Goal: Task Accomplishment & Management: Complete application form

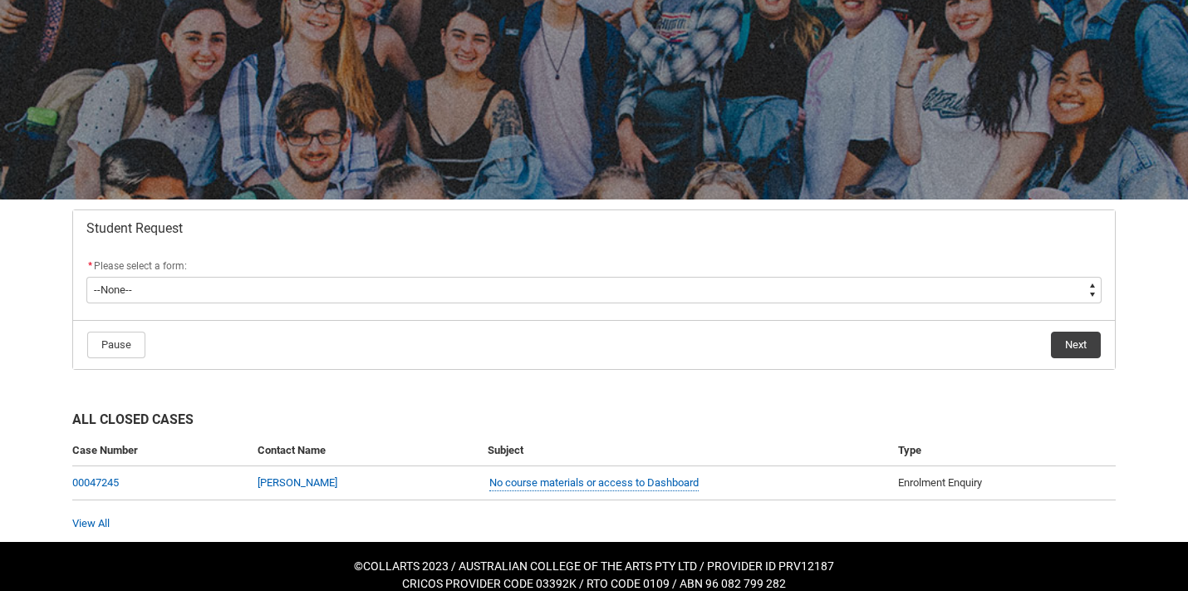
scroll to position [150, 0]
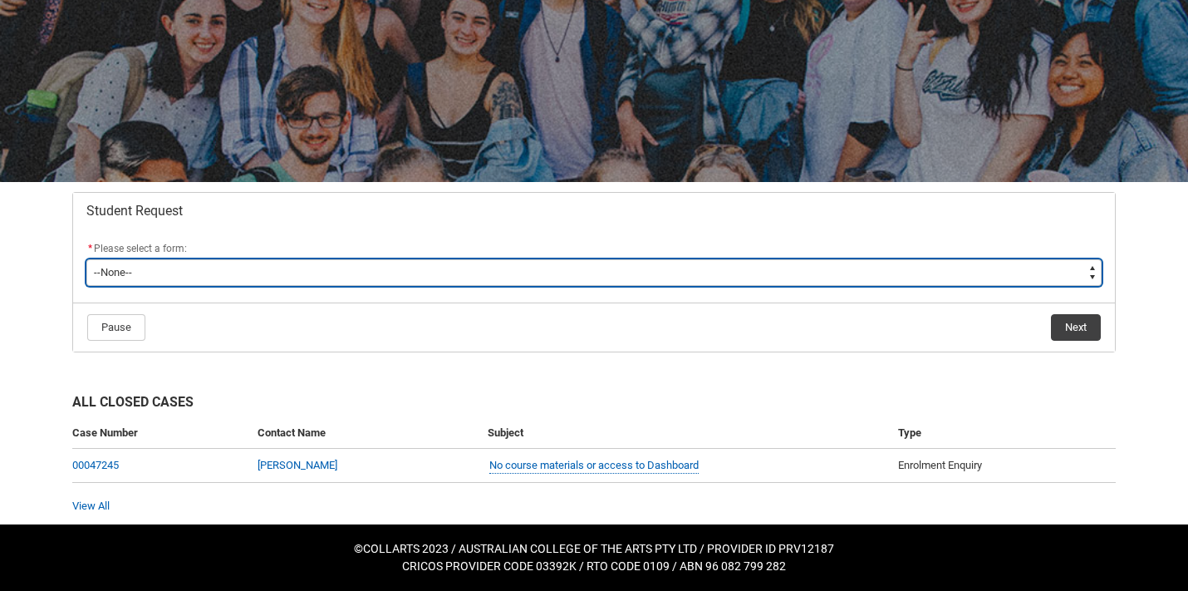
click at [312, 270] on select "--None-- Academic Transcript Application to Appeal Assignment Extension Change …" at bounding box center [593, 272] width 1015 height 27
type lightning-select "Assignment_Extension_Choice"
click at [86, 259] on select "--None-- Academic Transcript Application to Appeal Assignment Extension Change …" at bounding box center [593, 272] width 1015 height 27
select select "Assignment_Extension_Choice"
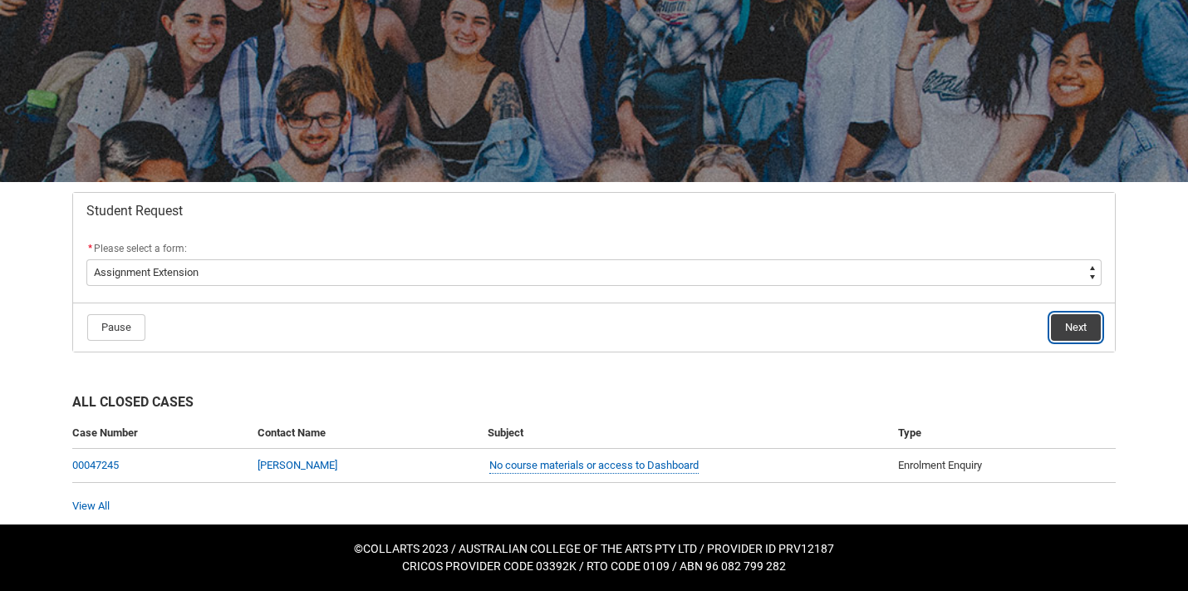
click at [1081, 328] on button "Next" at bounding box center [1076, 327] width 50 height 27
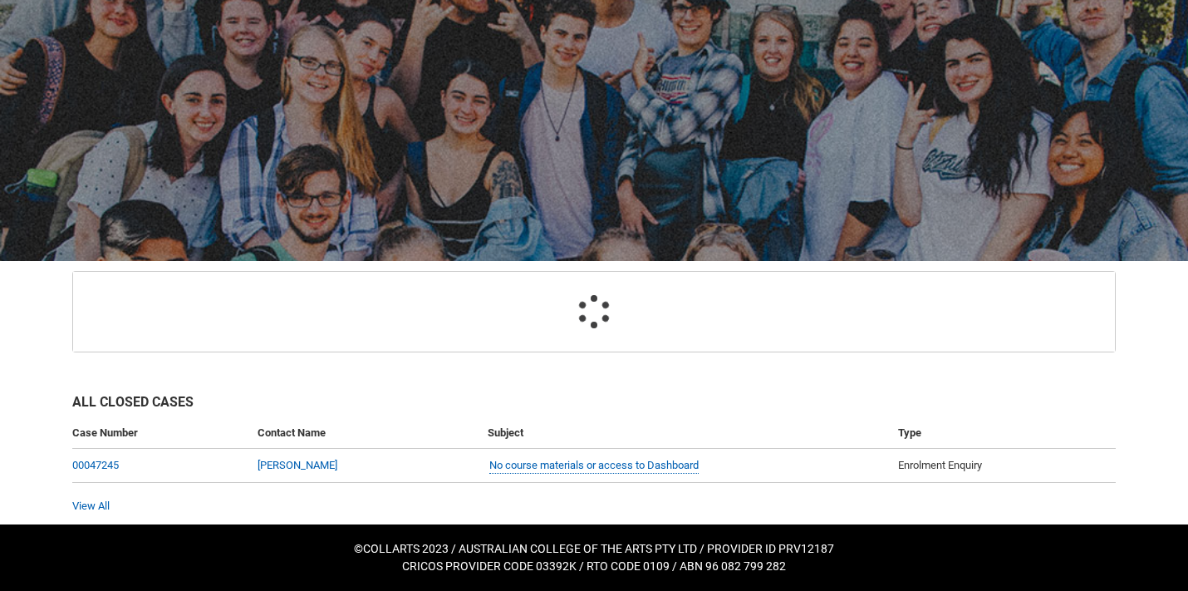
scroll to position [177, 0]
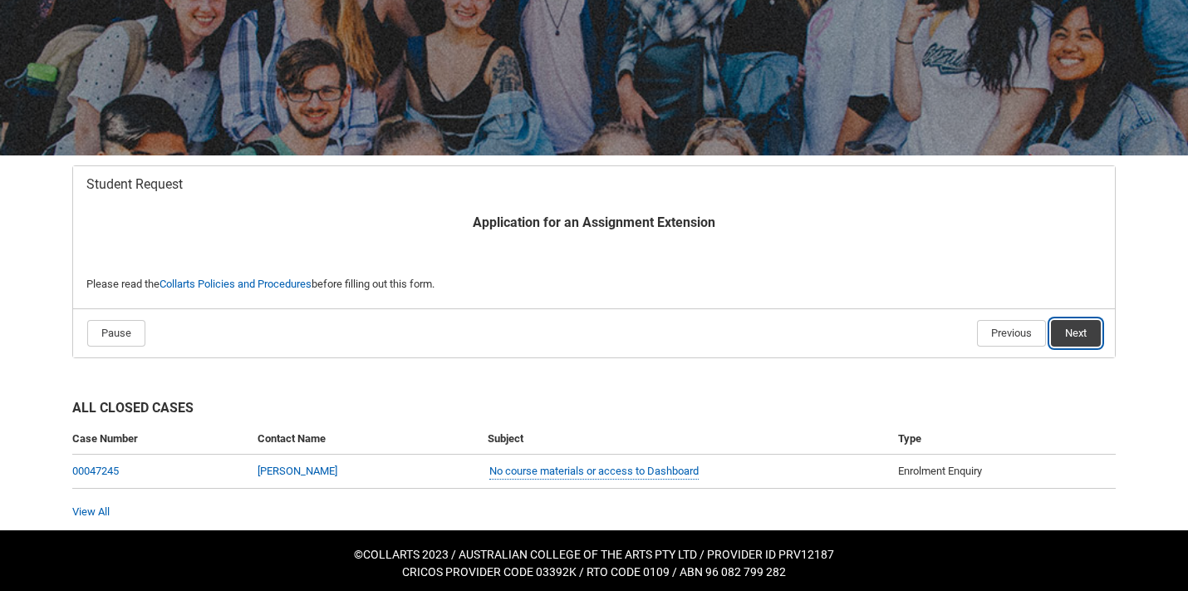
click at [1083, 328] on button "Next" at bounding box center [1076, 333] width 50 height 27
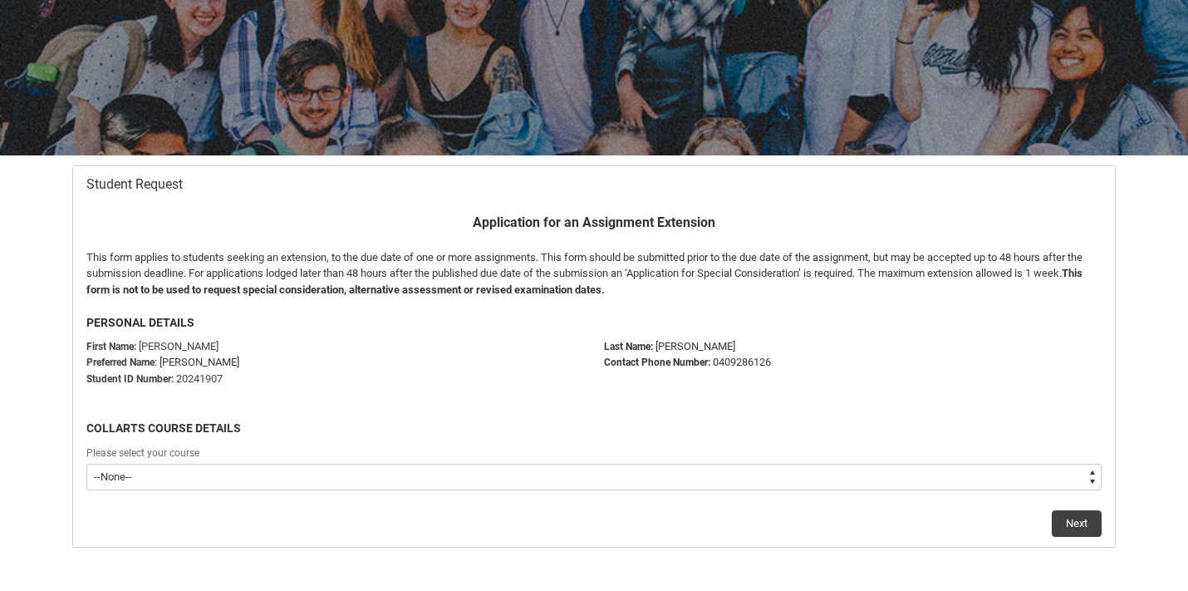
click at [243, 479] on select "--None-- Bachelor of Fashion Marketing (Buying and Retail Management)" at bounding box center [593, 477] width 1015 height 27
type lightning-select "recordPicklist_ProgramEnrollment.a0jOZ000006Ne7lYAC"
click at [86, 464] on select "--None-- Bachelor of Fashion Marketing (Buying and Retail Management)" at bounding box center [593, 477] width 1015 height 27
select select "recordPicklist_ProgramEnrollment.a0jOZ000006Ne7lYAC"
click at [1083, 523] on button "Next" at bounding box center [1077, 523] width 50 height 27
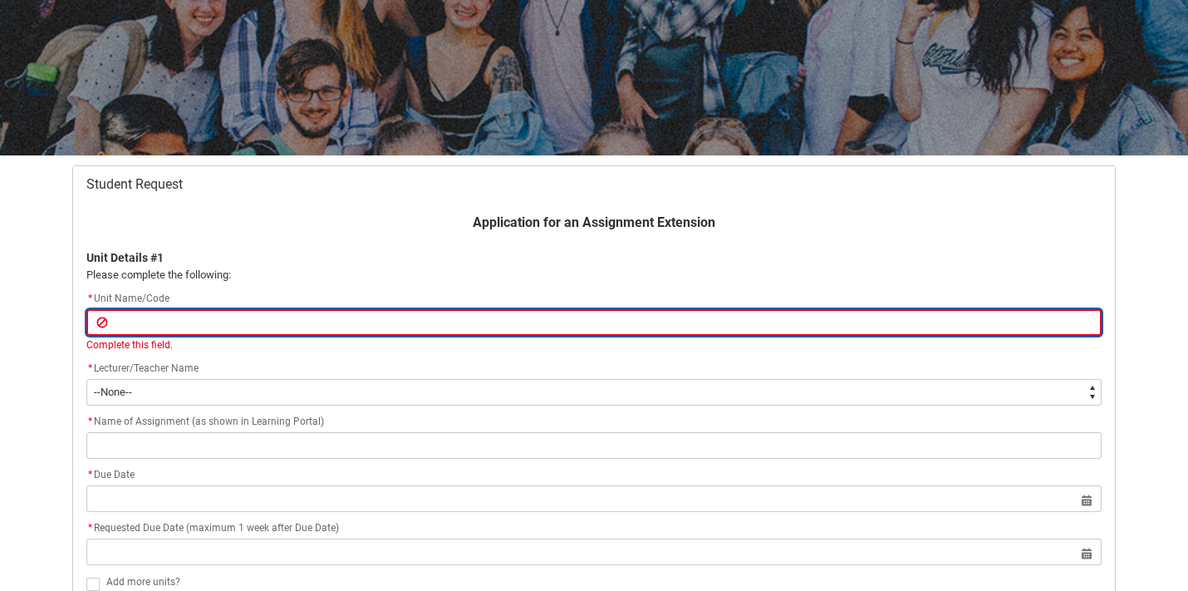
paste input "[SHVMPN] Visual Merchandising and Product Narratives"
type lightning-primitive-input-simple "[SHVMPN] Visual Merchandising and Product Narratives"
type input "[SHVMPN] Visual Merchandising and Product Narratives"
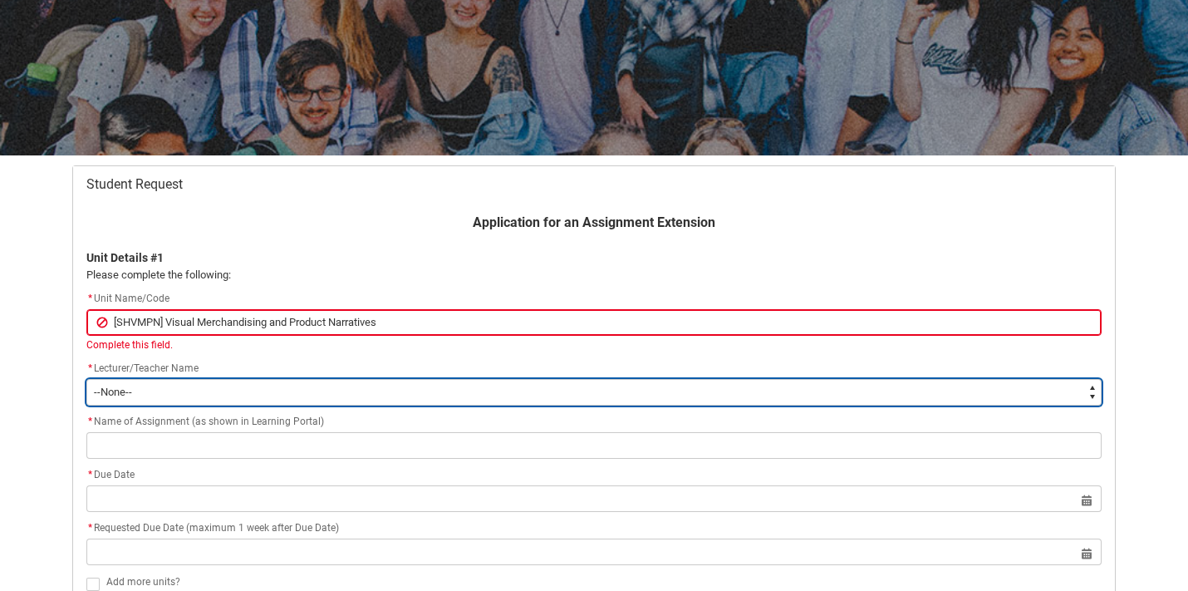
click at [321, 396] on div "Application for an Assignment Extension Unit Details #1 Please complete the fol…" at bounding box center [593, 426] width 1035 height 427
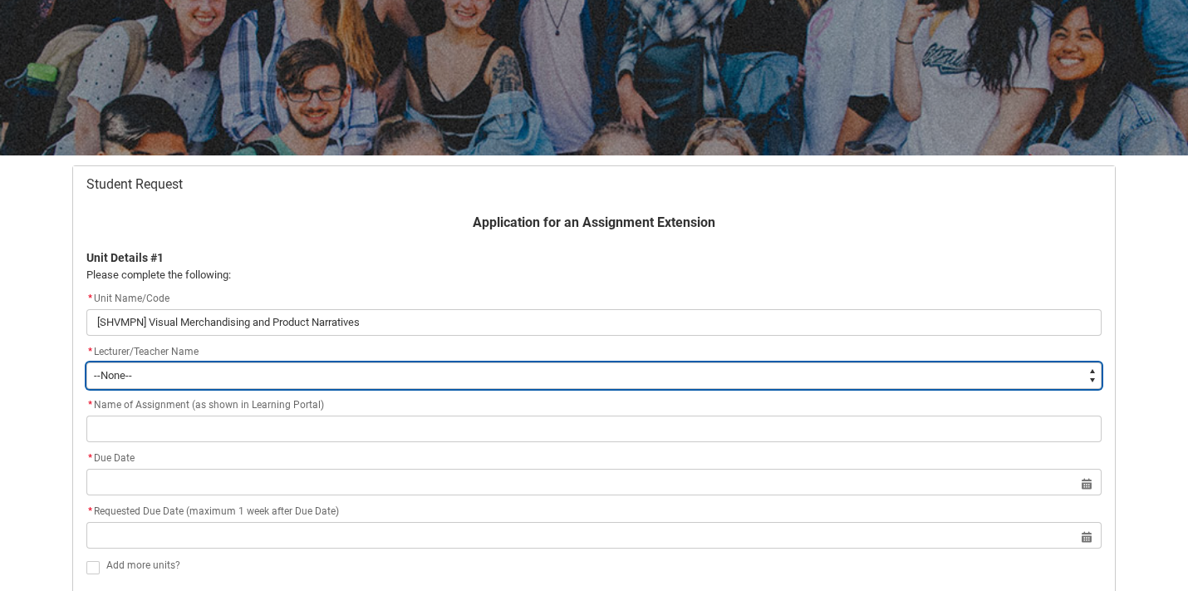
type lightning-select "Faculty_NamefromNtoZ.0035g00000b9AYGAA2"
click at [86, 362] on select "--None-- [PERSON_NAME] [PERSON_NAME] [PERSON_NAME] [PERSON_NAME] [PERSON_NAME] …" at bounding box center [593, 375] width 1015 height 27
select select "Faculty_NamefromNtoZ.0035g00000b9AYGAA2"
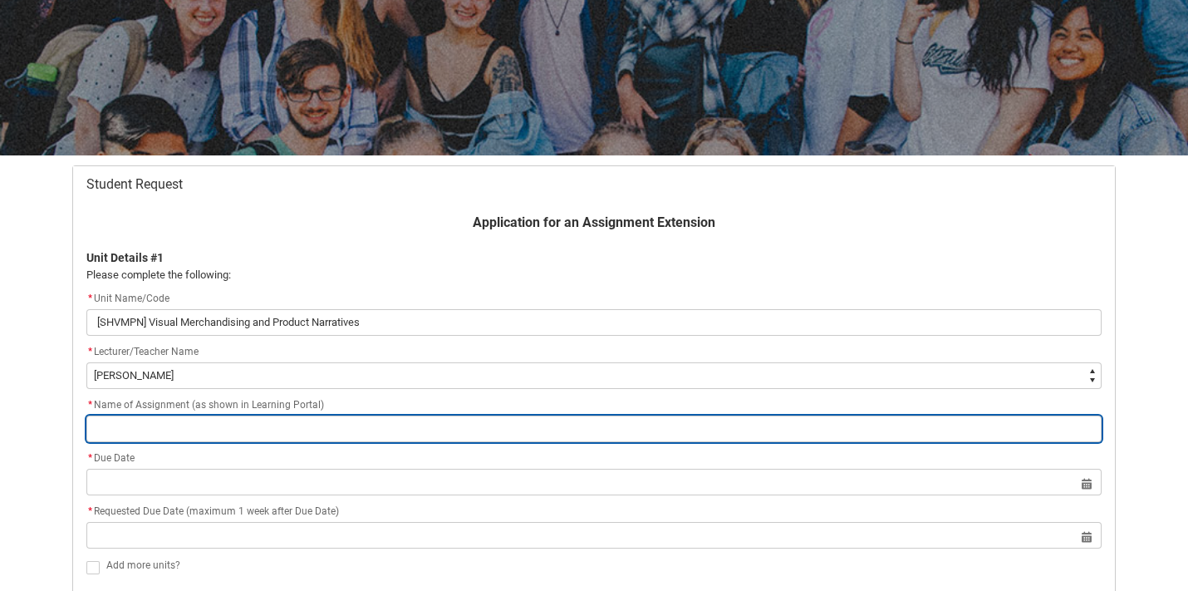
click at [245, 428] on input "Redu_Student_Request flow" at bounding box center [593, 428] width 1015 height 27
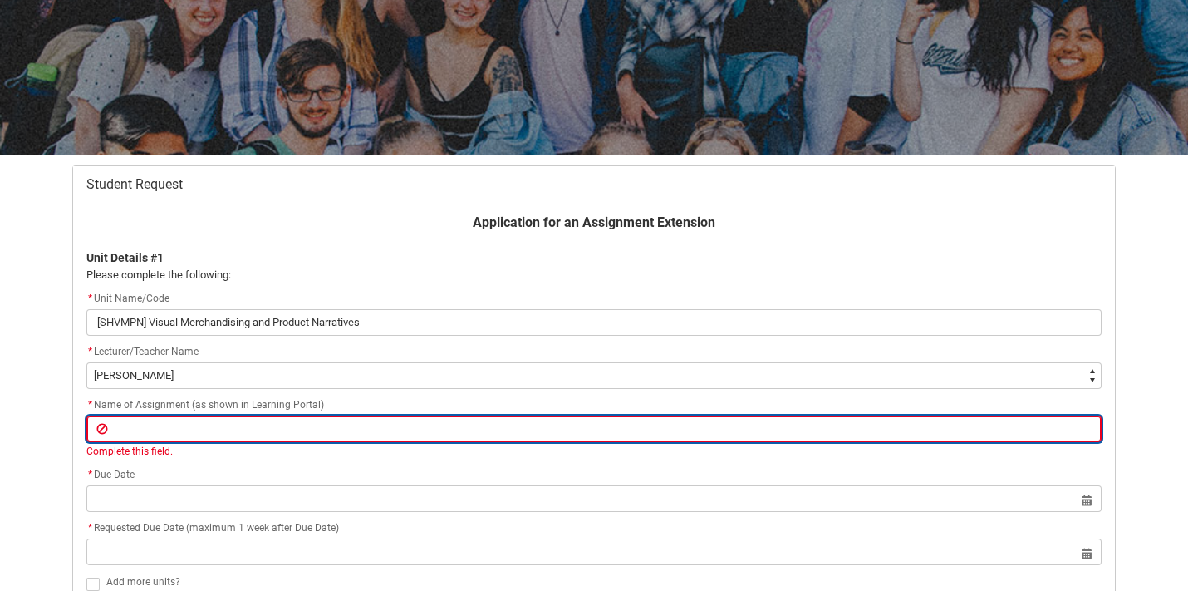
paste input "Case Study Presentation"
type lightning-primitive-input-simple "Case Study Presentation"
type input "Case Study Presentation"
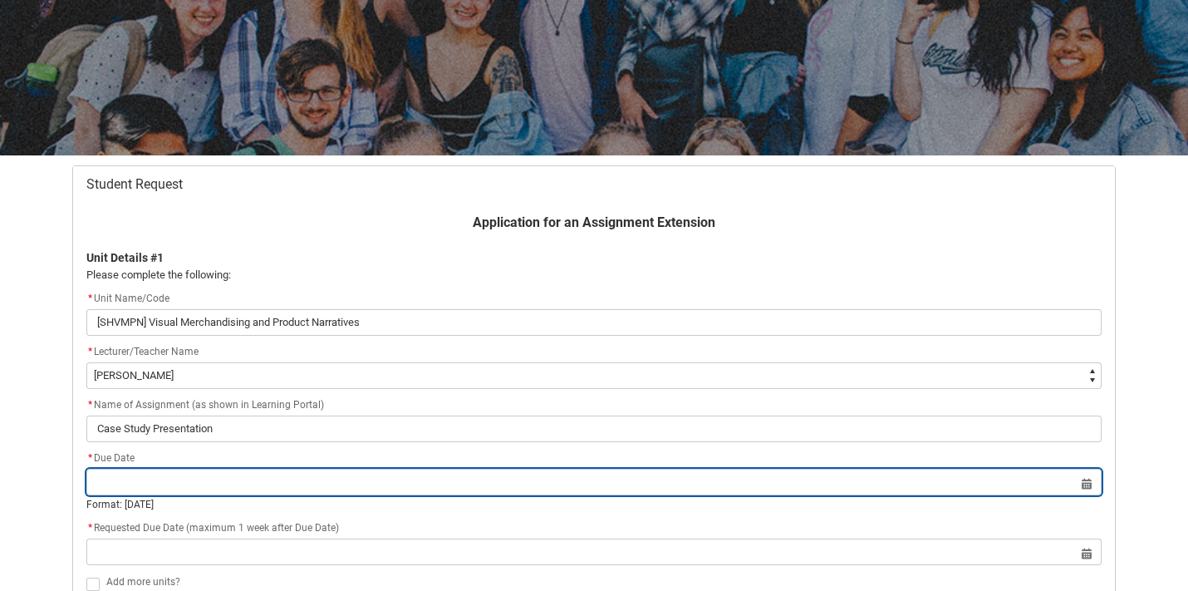
click at [175, 492] on input "Redu_Student_Request flow" at bounding box center [593, 482] width 1015 height 27
select select "2025"
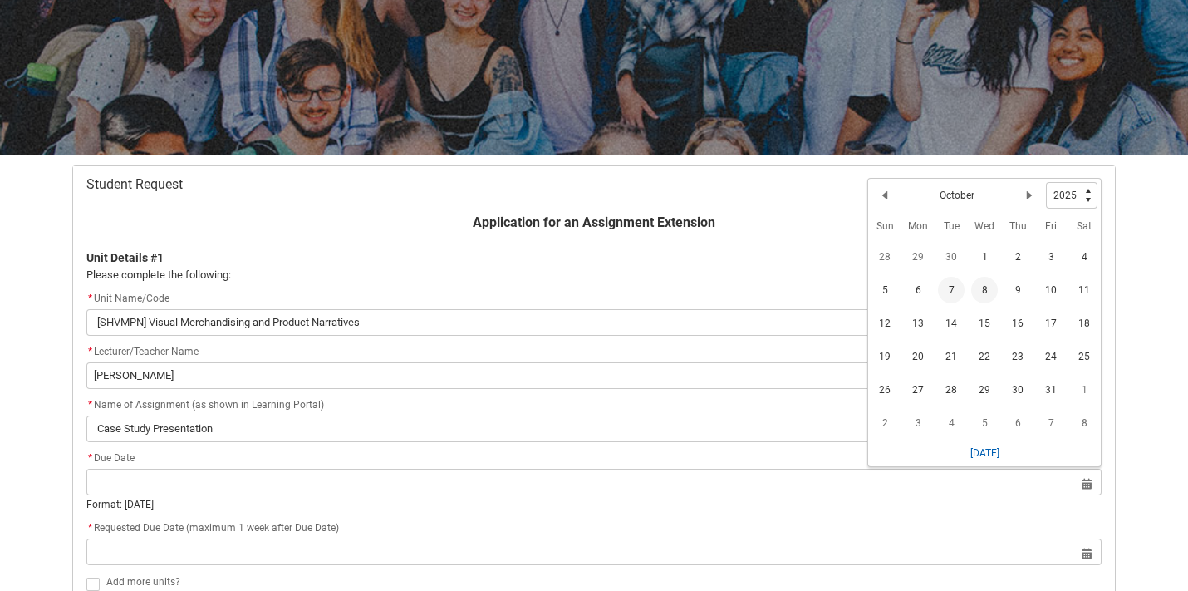
click at [988, 291] on span "8" at bounding box center [984, 290] width 27 height 27
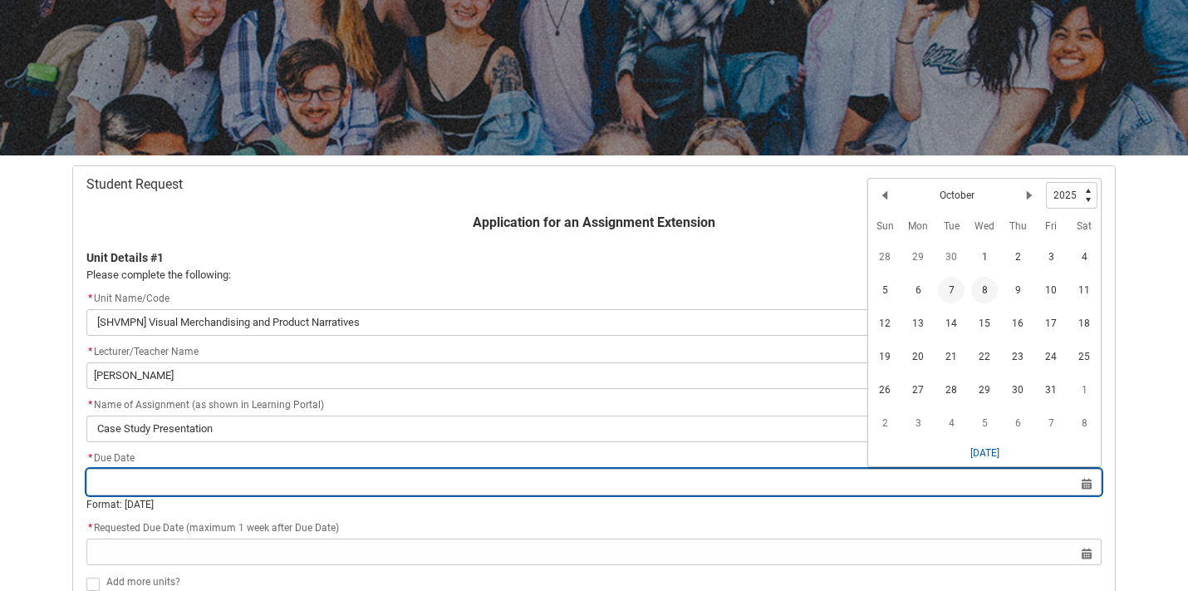
type lightning-datepicker "[DATE]"
type lightning-input "[DATE]"
type input "[DATE]"
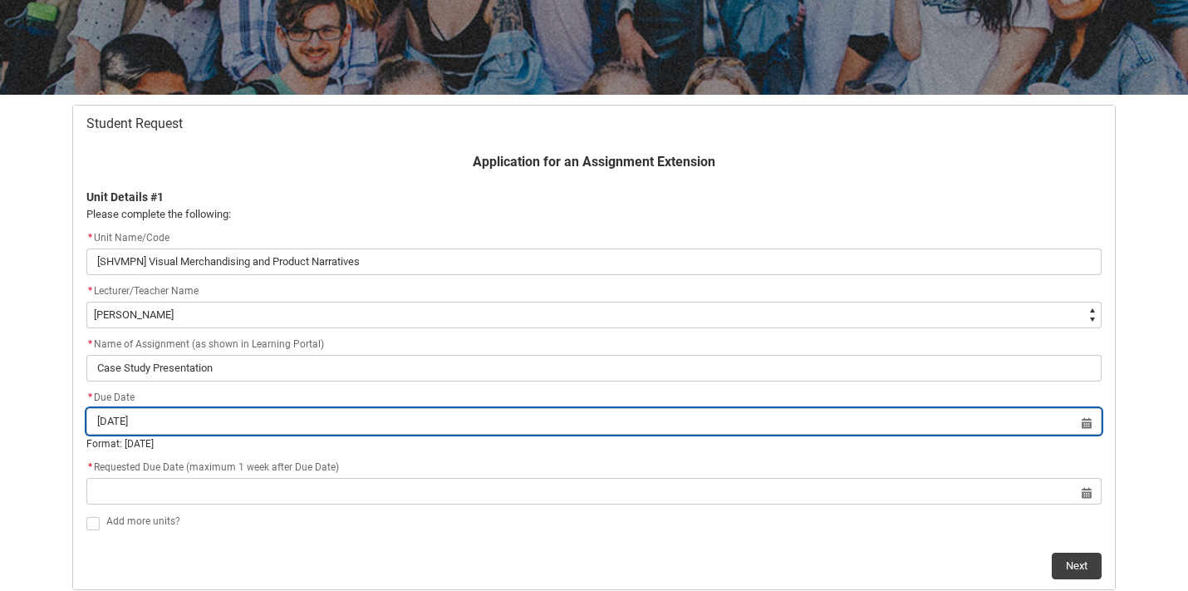
scroll to position [238, 0]
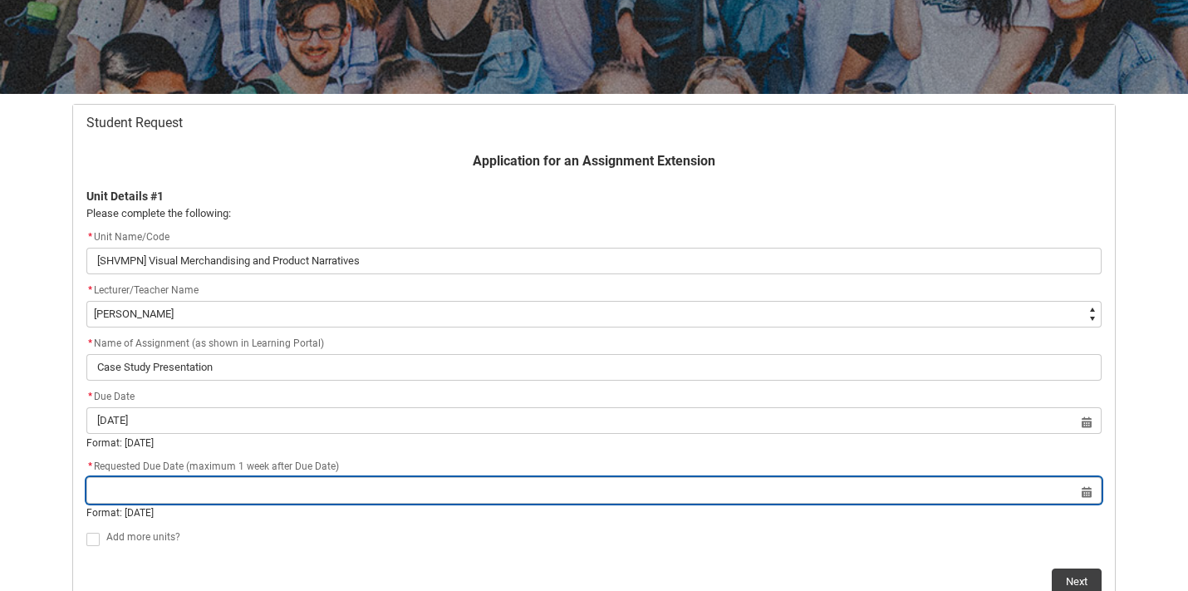
click at [261, 487] on input "Redu_Student_Request flow" at bounding box center [593, 490] width 1015 height 27
select select "2025"
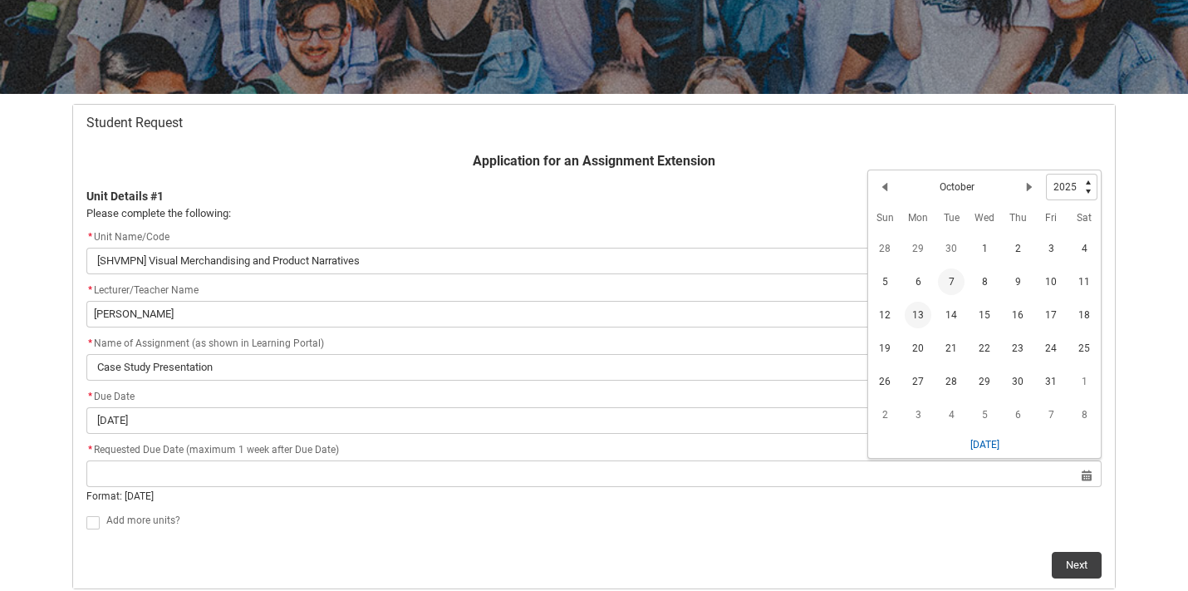
click at [922, 313] on span "13" at bounding box center [918, 315] width 27 height 27
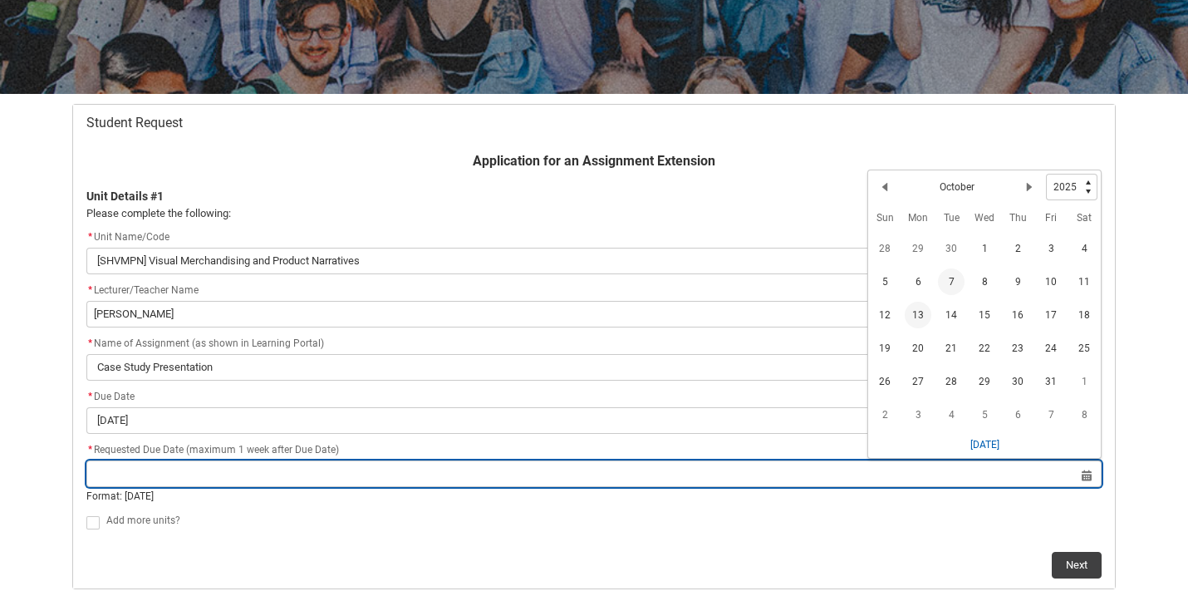
type lightning-datepicker "[DATE]"
type lightning-input "[DATE]"
type input "[DATE]"
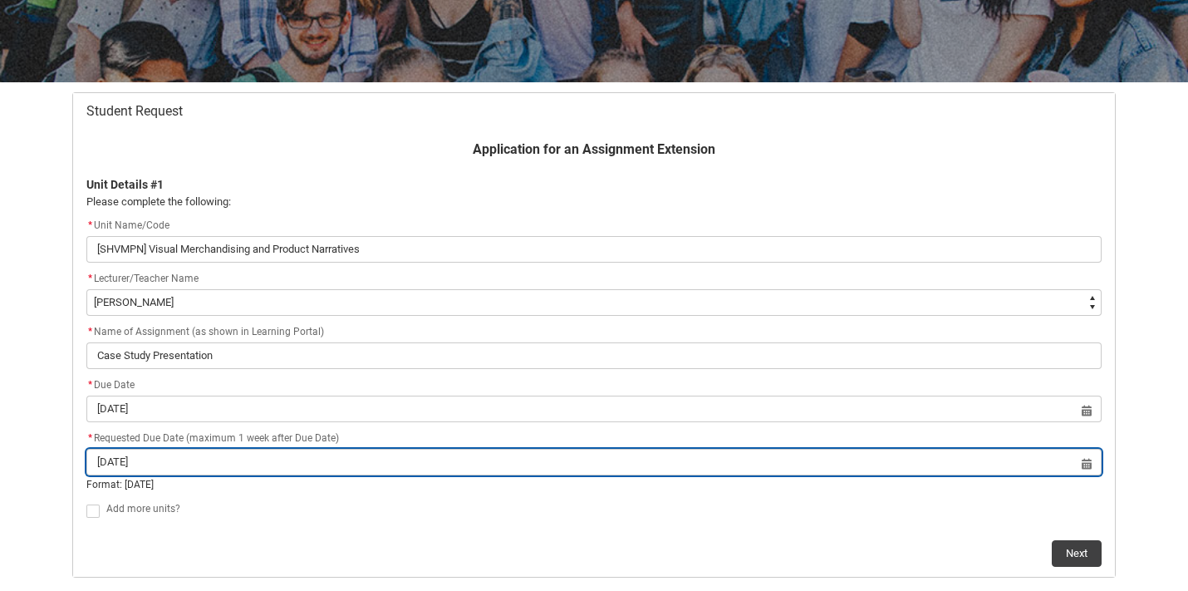
scroll to position [254, 0]
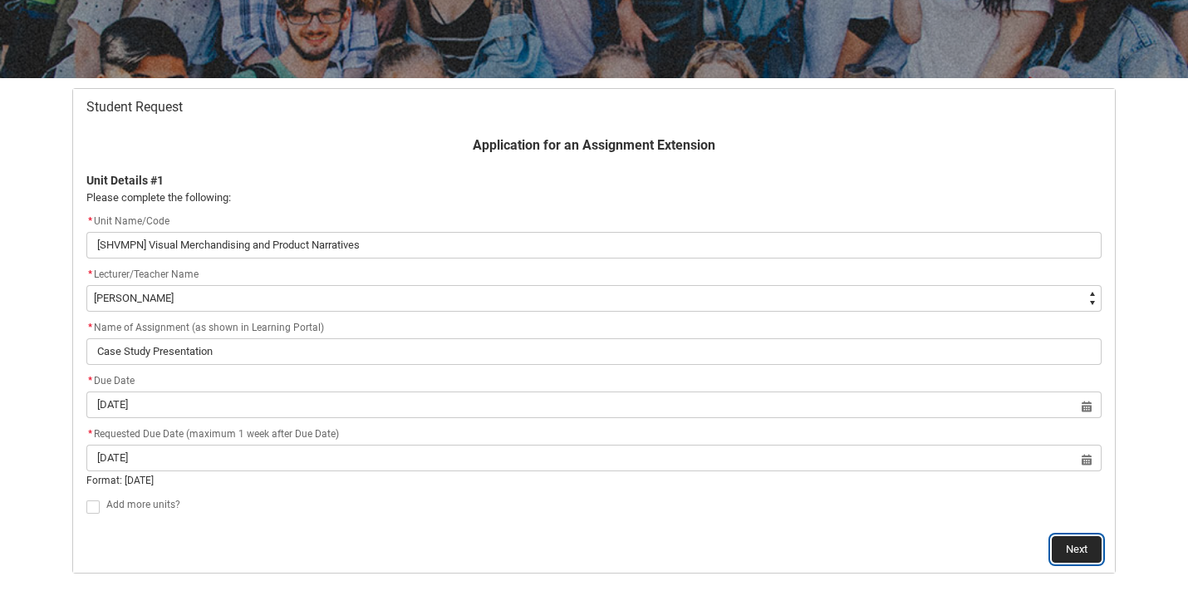
click at [1069, 547] on button "Next" at bounding box center [1077, 549] width 50 height 27
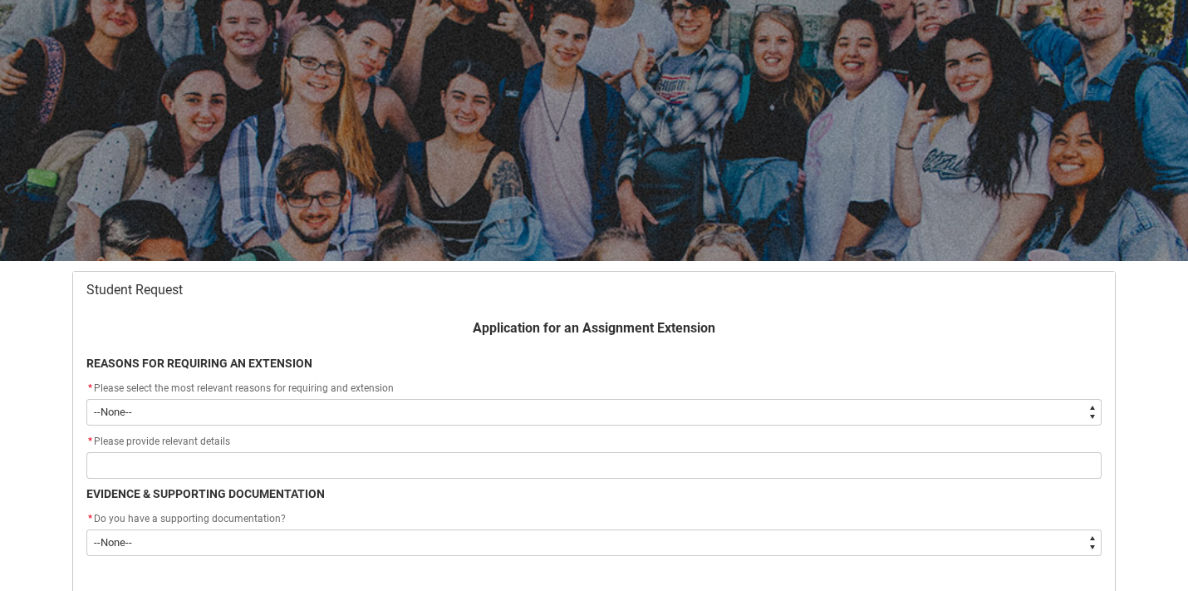
scroll to position [177, 0]
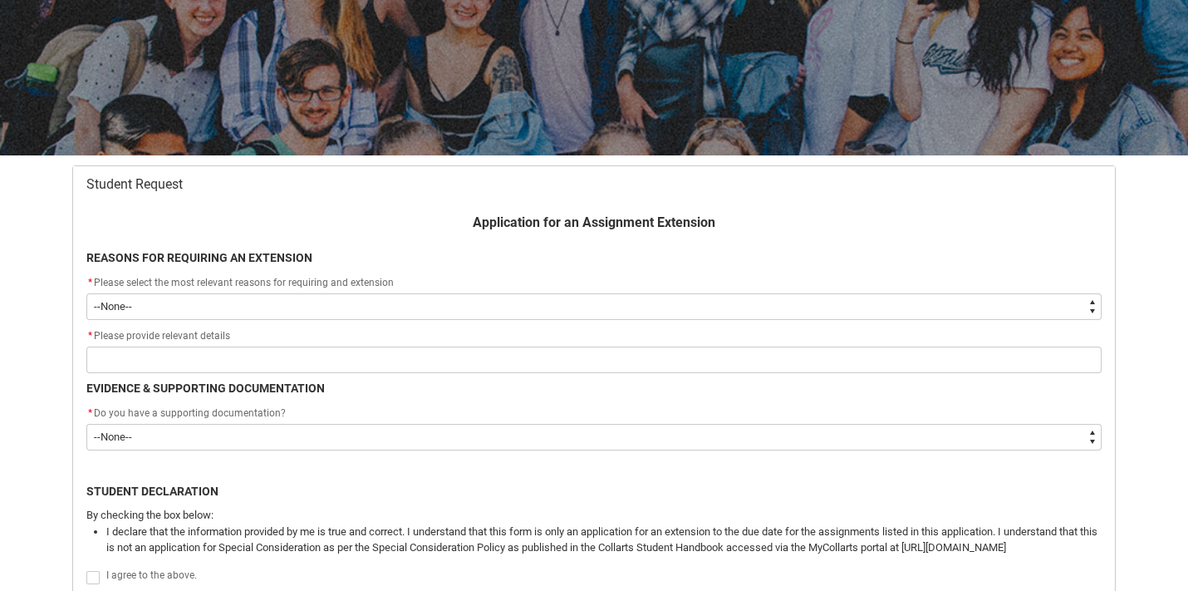
click at [228, 302] on select "--None-- Medical Reasons Work obligations Family obligations Academic Difficult…" at bounding box center [593, 306] width 1015 height 27
type lightning-select "Other"
click at [86, 293] on select "--None-- Medical Reasons Work obligations Family obligations Academic Difficult…" at bounding box center [593, 306] width 1015 height 27
select select "Other"
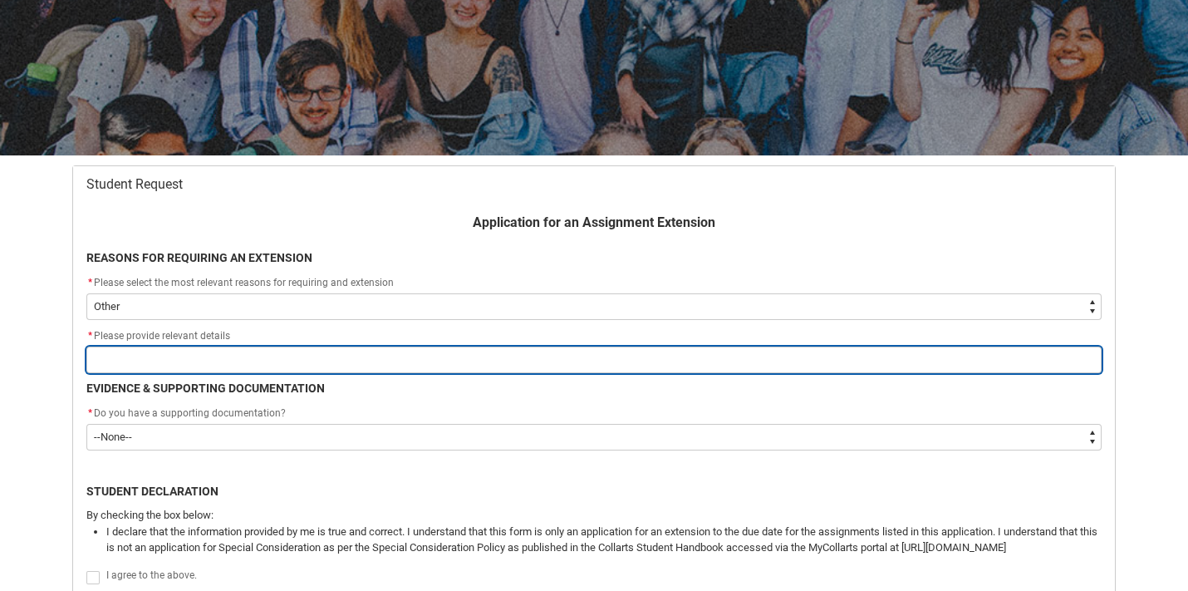
click at [193, 362] on input "Redu_Student_Request flow" at bounding box center [593, 359] width 1015 height 27
type lightning-primitive-input-simple "A"
type input "A"
type lightning-primitive-input-simple "An"
type input "An"
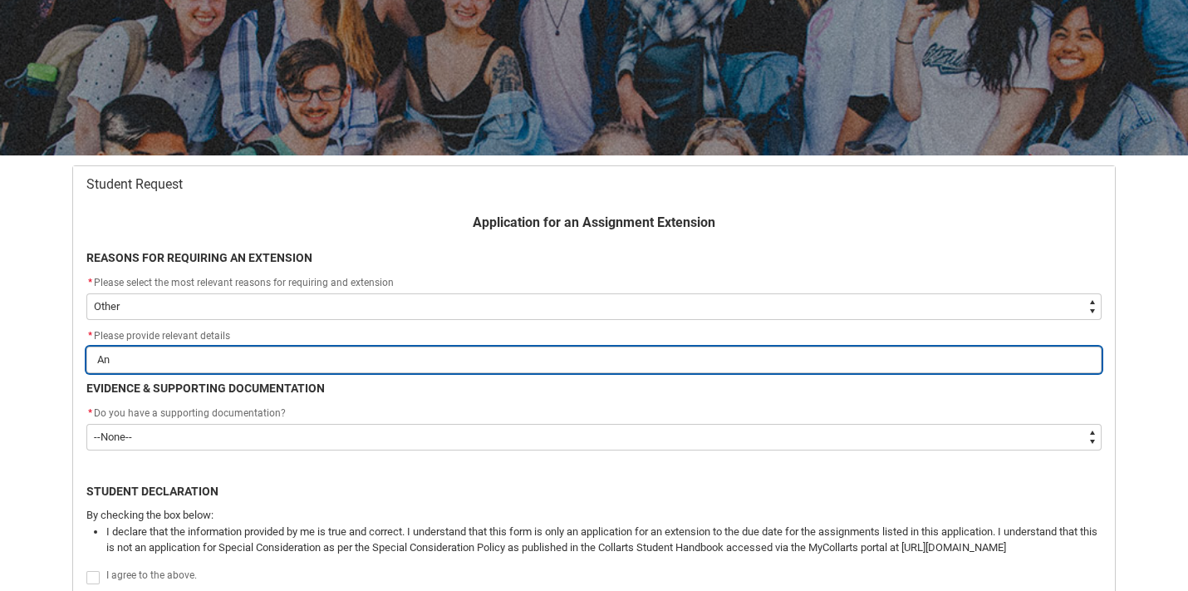
type lightning-primitive-input-simple "Anx"
type input "Anx"
type lightning-primitive-input-simple "Anxi"
type input "Anxi"
type lightning-primitive-input-simple "Anxie"
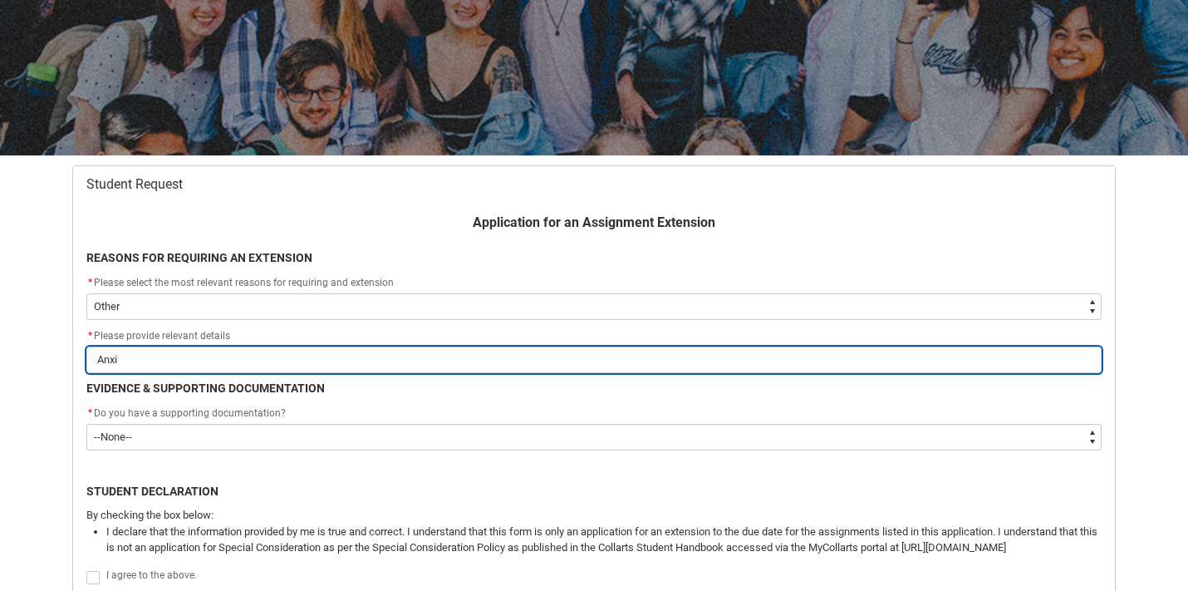
type input "Anxie"
type lightning-primitive-input-simple "Anxiet"
type input "Anxiet"
type lightning-primitive-input-simple "Anxiety"
type input "Anxiety"
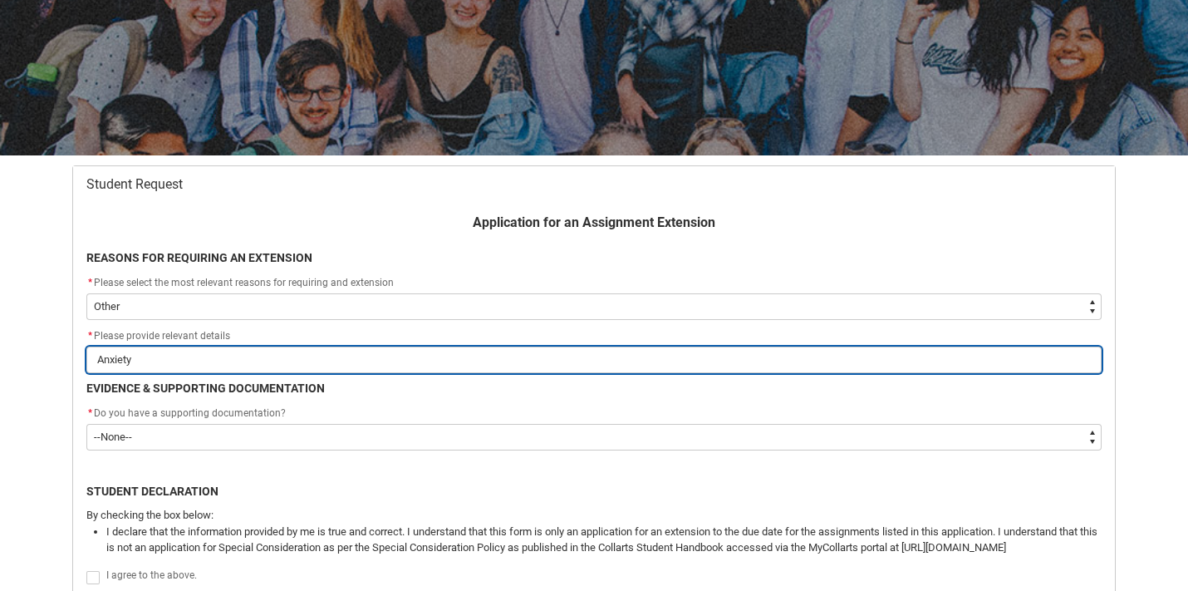
type lightning-primitive-input-simple "Anxiety"
type input "Anxiety"
type lightning-primitive-input-simple "Anxiety a"
type input "Anxiety a"
type lightning-primitive-input-simple "Anxiety an"
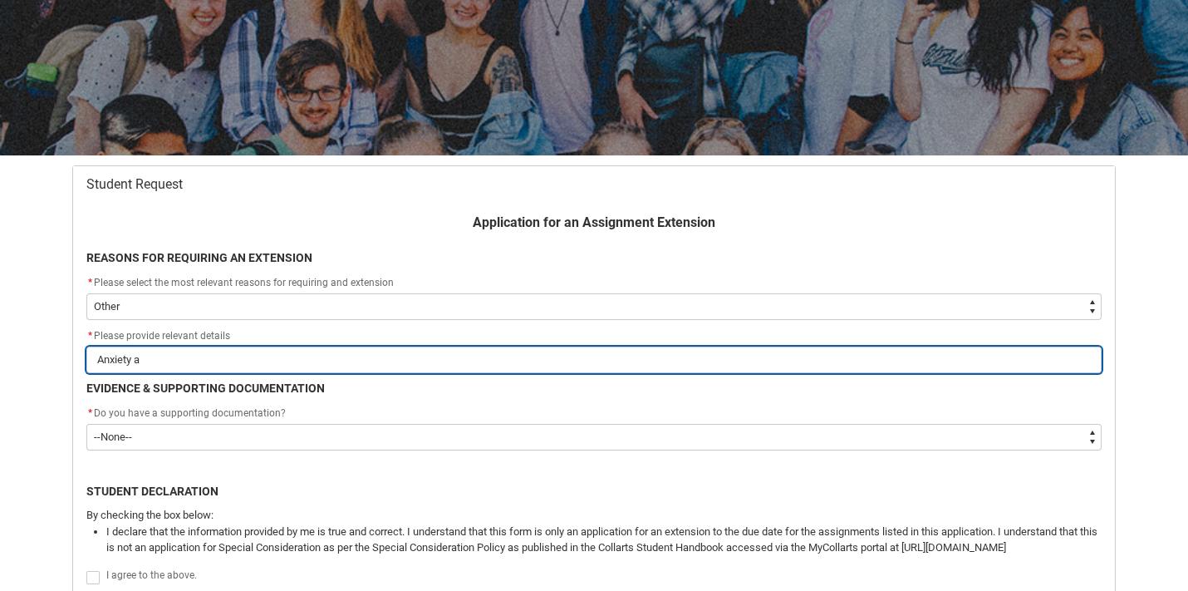
type input "Anxiety an"
type lightning-primitive-input-simple "Anxiety and"
type input "Anxiety and"
type lightning-primitive-input-simple "Anxiety and"
type input "Anxiety and"
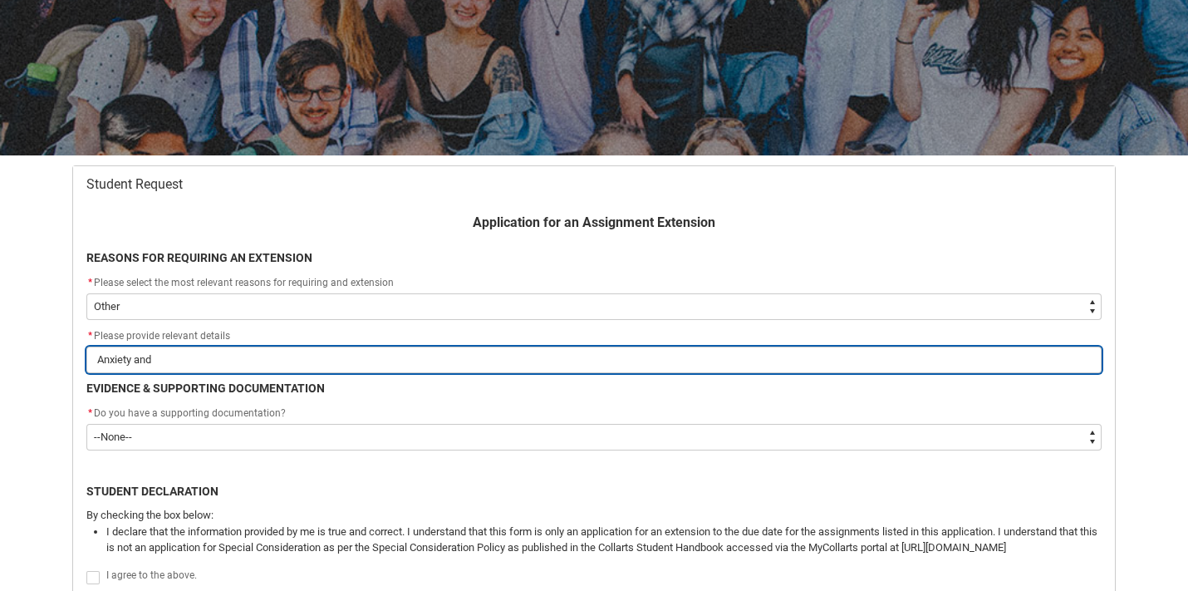
type lightning-primitive-input-simple "Anxiety and s"
type input "Anxiety and s"
type lightning-primitive-input-simple "Anxiety and st"
type input "Anxiety and st"
type lightning-primitive-input-simple "Anxiety and str"
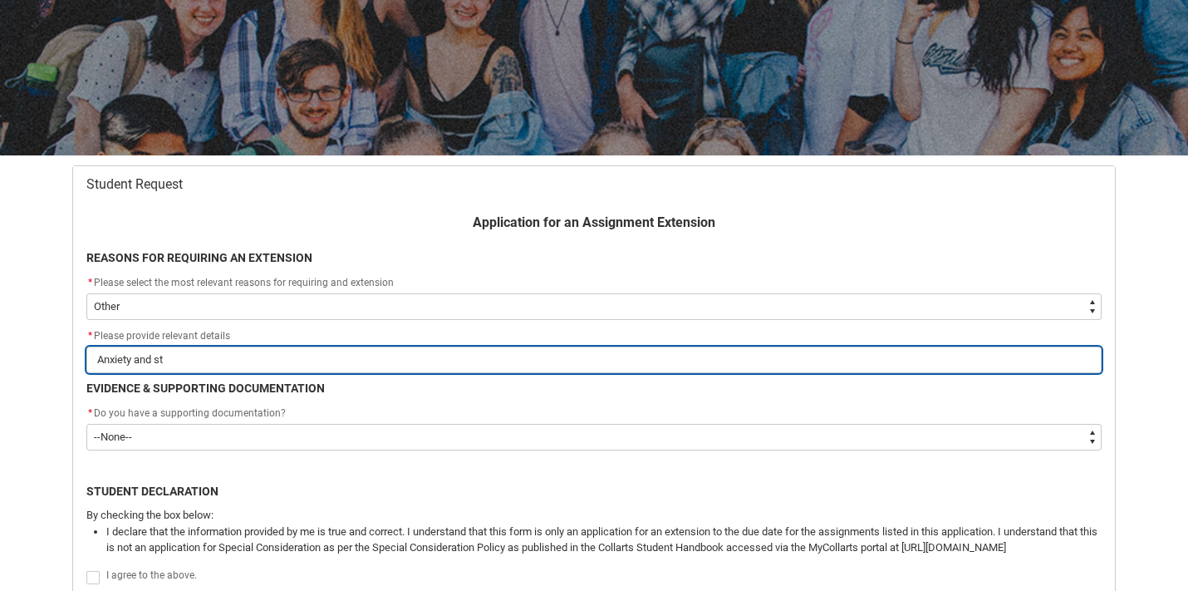
type input "Anxiety and str"
type lightning-primitive-input-simple "Anxiety and stre"
type input "Anxiety and stre"
type lightning-primitive-input-simple "Anxiety and stres"
type input "Anxiety and stres"
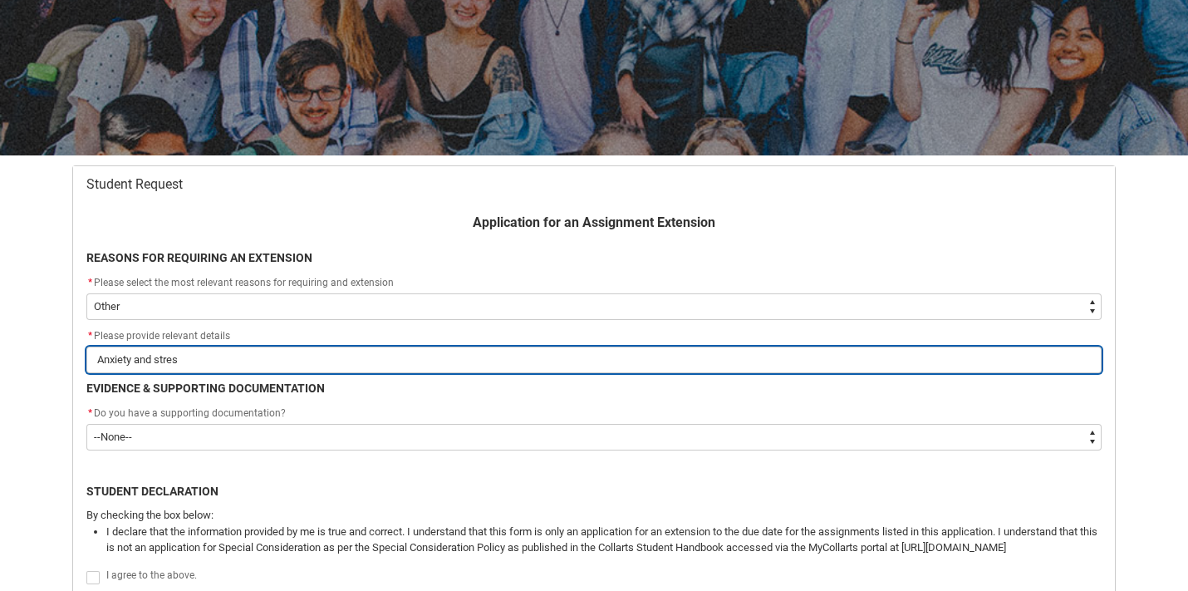
type lightning-primitive-input-simple "Anxiety and stress"
type input "Anxiety and stress"
type lightning-primitive-input-simple "Anxiety and stress"
type input "Anxiety and stress"
type lightning-primitive-input-simple "Anxiety and stress -"
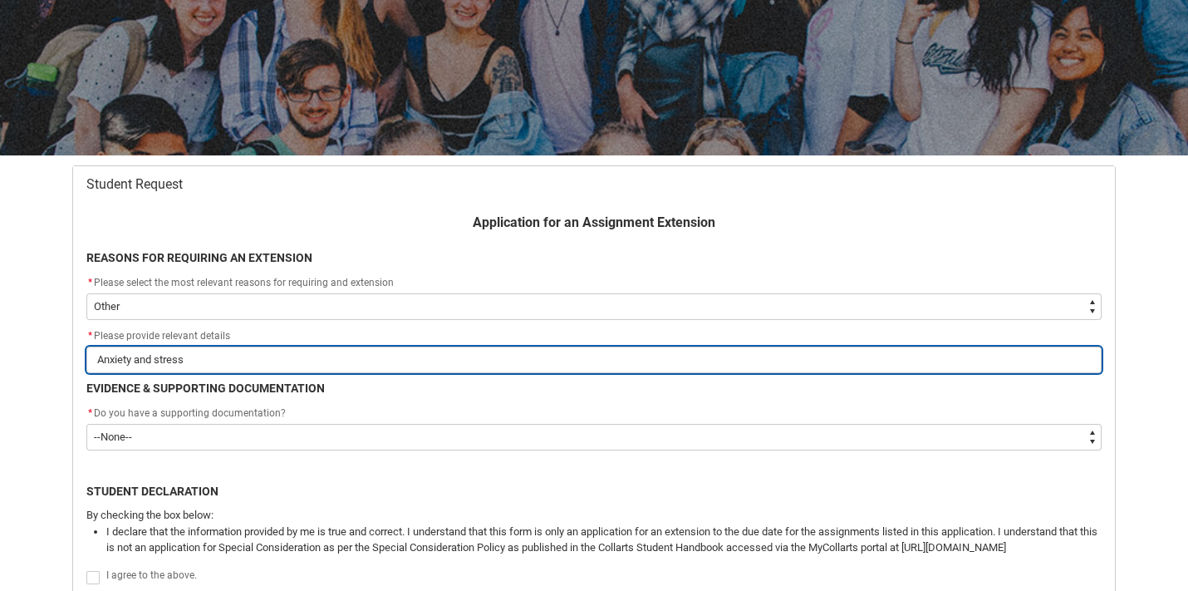
type input "Anxiety and stress -"
type lightning-primitive-input-simple "Anxiety and stress -"
type input "Anxiety and stress -"
type lightning-primitive-input-simple "Anxiety and stress - w"
type input "Anxiety and stress - w"
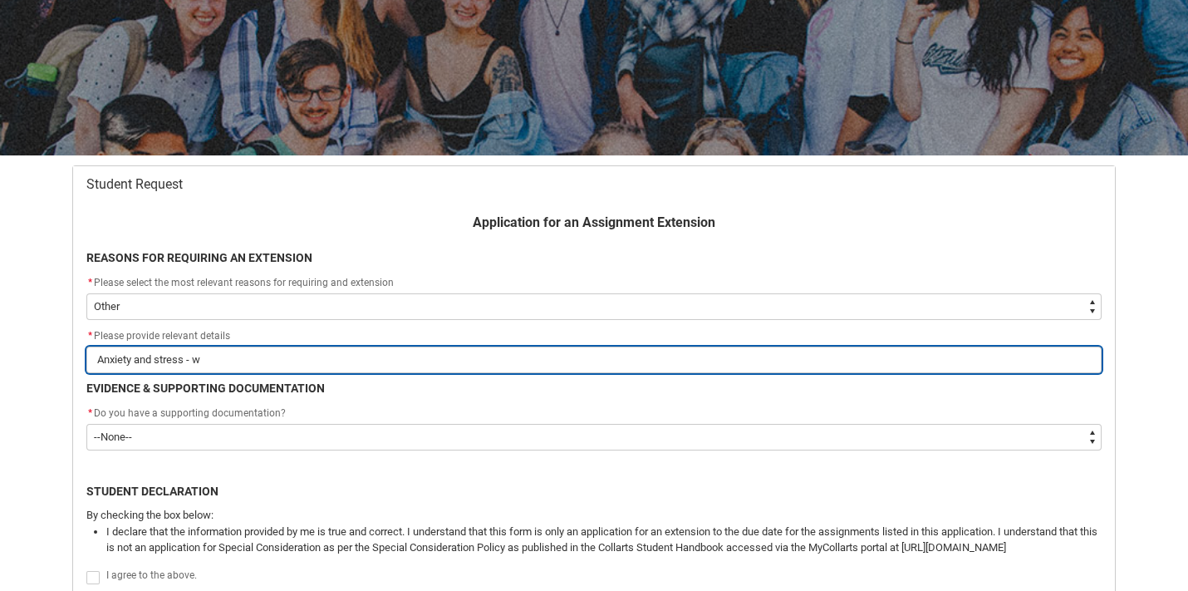
type lightning-primitive-input-simple "Anxiety and stress - wi"
type input "Anxiety and stress - wi"
type lightning-primitive-input-simple "Anxiety and stress - wit"
type input "Anxiety and stress - wit"
type lightning-primitive-input-simple "Anxiety and stress - with"
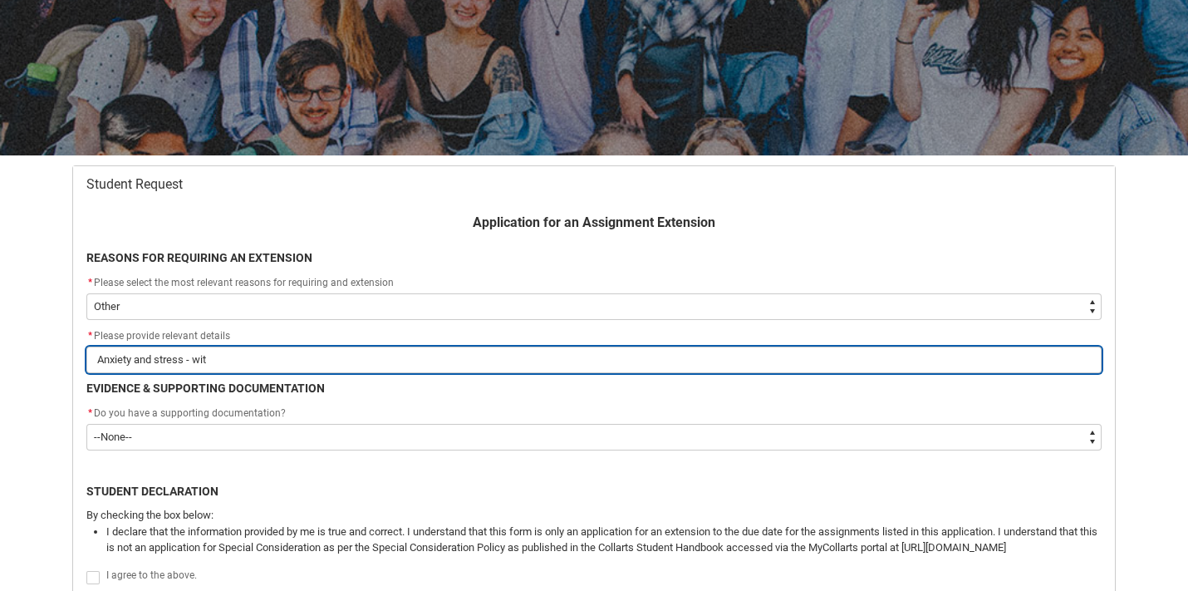
type input "Anxiety and stress - with"
type lightning-primitive-input-simple "Anxiety and stress - with"
type input "Anxiety and stress - with"
type lightning-primitive-input-simple "Anxiety and stress - with S"
type input "Anxiety and stress - with S"
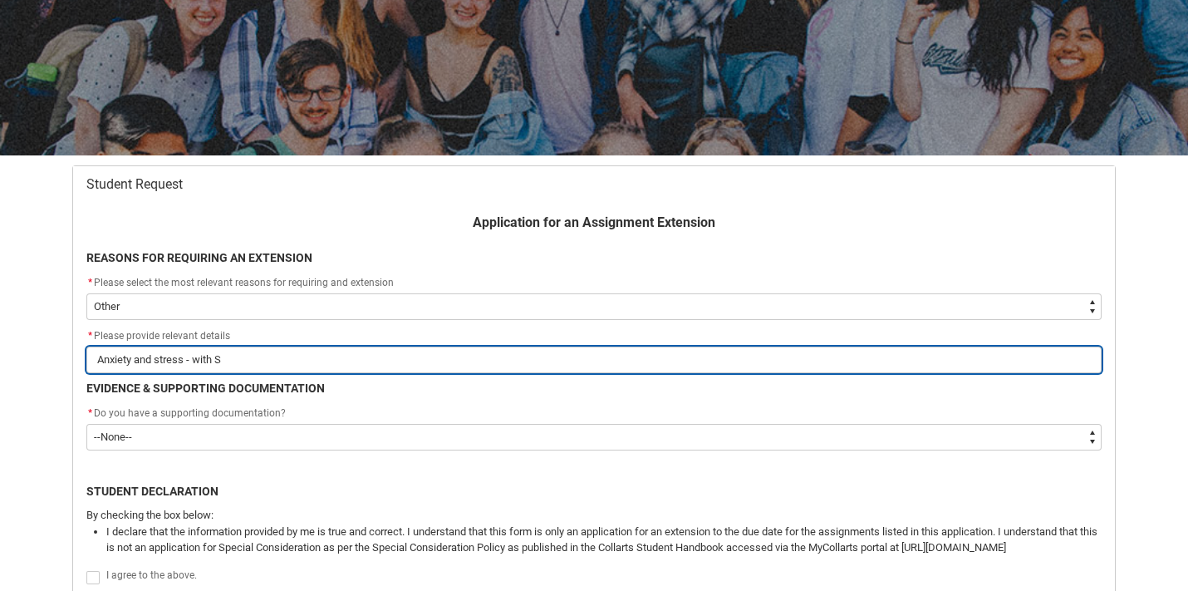
type lightning-primitive-input-simple "Anxiety and stress - with St"
type input "Anxiety and stress - with St"
type lightning-primitive-input-simple "Anxiety and stress - with Stu"
type input "Anxiety and stress - with Stu"
type lightning-primitive-input-simple "Anxiety and stress - with St"
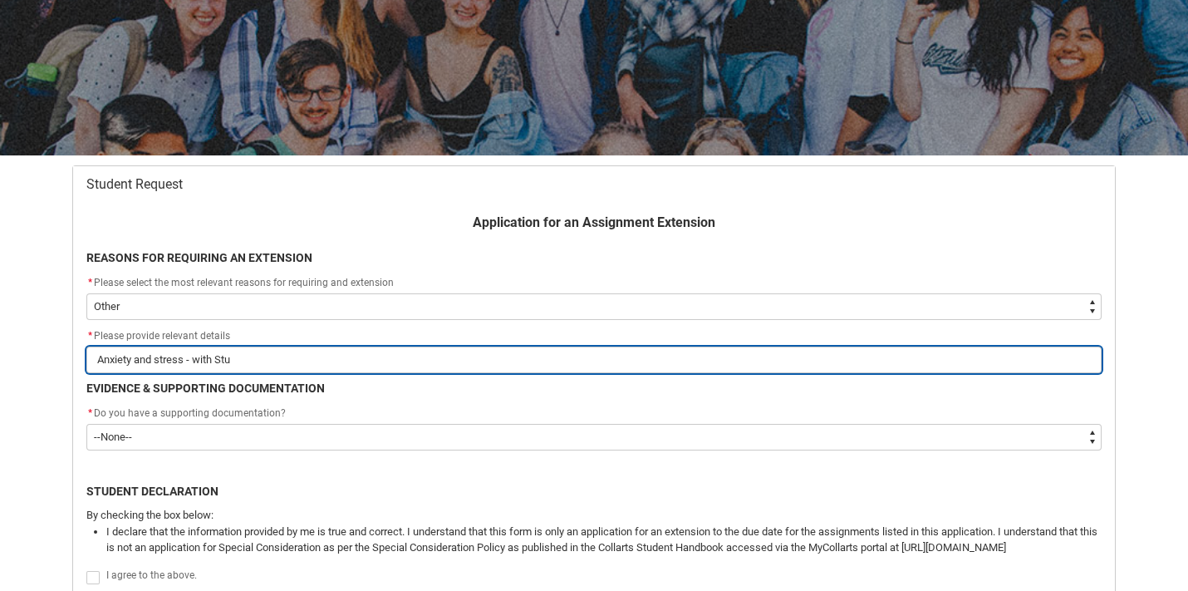
type input "Anxiety and stress - with St"
type lightning-primitive-input-simple "Anxiety and stress - with S"
type input "Anxiety and stress - with S"
type lightning-primitive-input-simple "Anxiety and stress - with"
type input "Anxiety and stress - with"
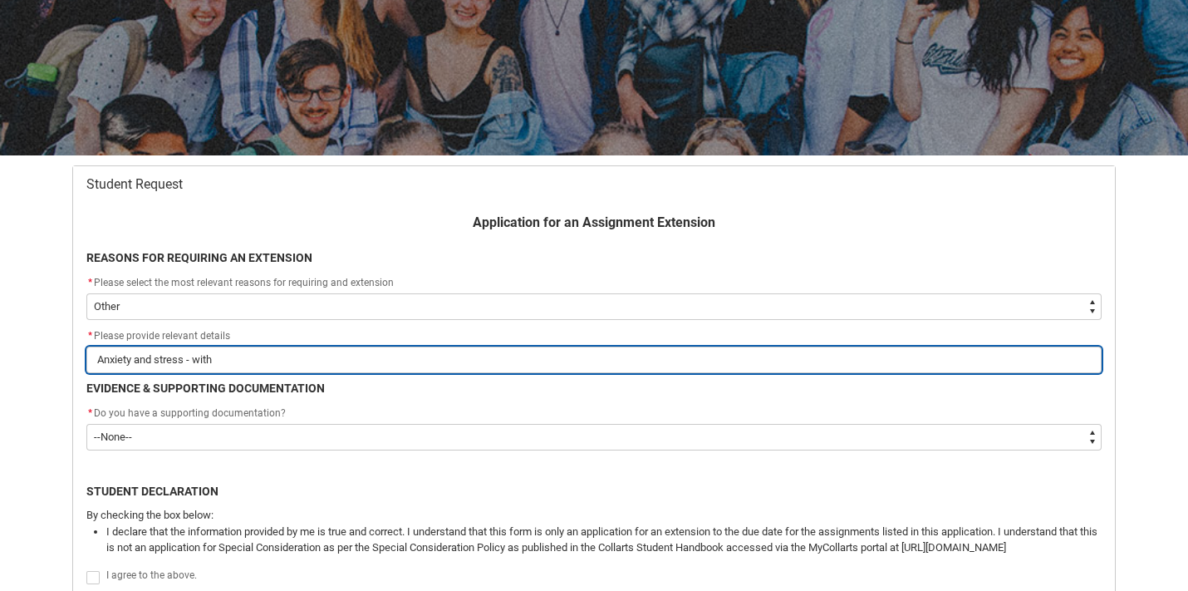
type lightning-primitive-input-simple "Anxiety and stress - with d"
type input "Anxiety and stress - with d"
type lightning-primitive-input-simple "Anxiety and stress - with dt"
type input "Anxiety and stress - with dt"
type lightning-primitive-input-simple "Anxiety and stress - with dtu"
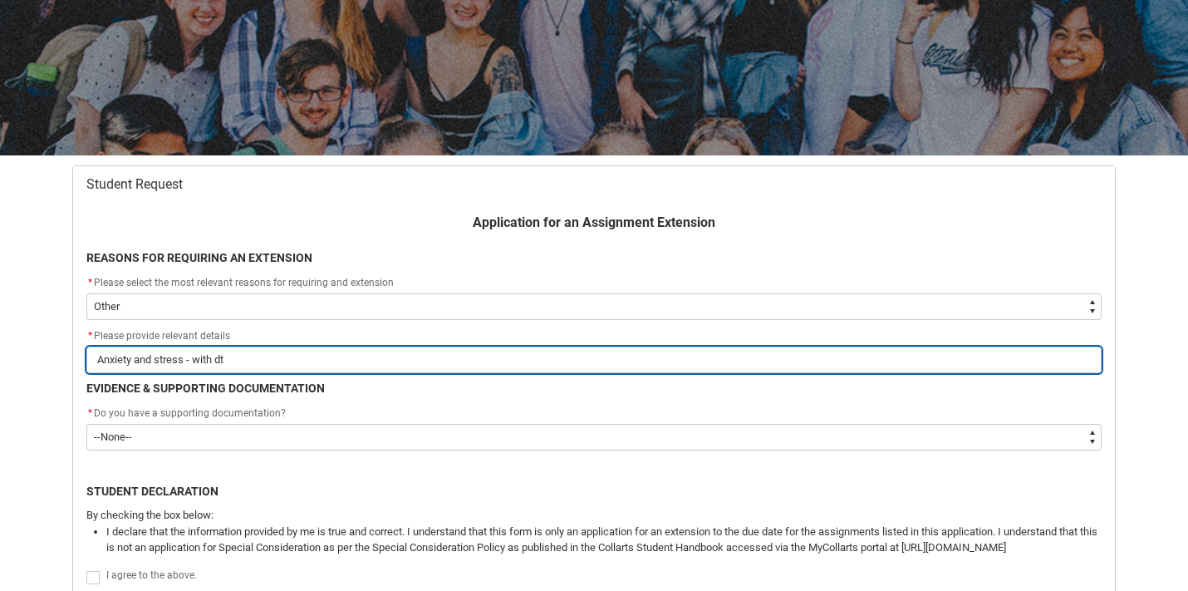
type input "Anxiety and stress - with dtu"
type lightning-primitive-input-simple "Anxiety and stress - with dt"
type input "Anxiety and stress - with dt"
type lightning-primitive-input-simple "Anxiety and stress - with d"
type input "Anxiety and stress - with d"
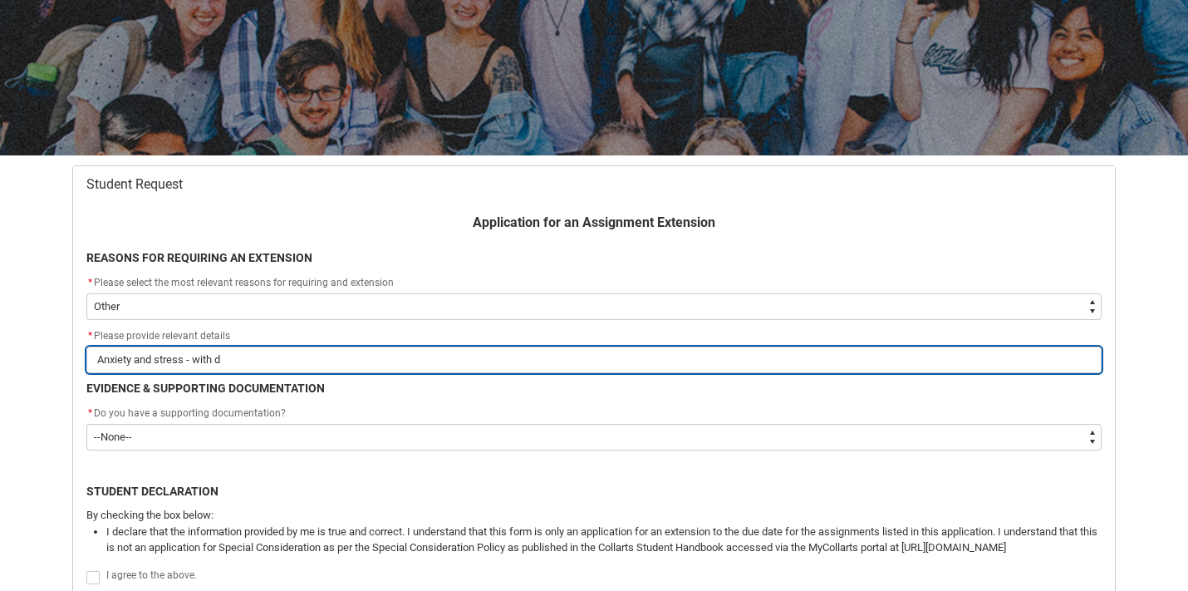
type lightning-primitive-input-simple "Anxiety and stress - with"
type input "Anxiety and stress - with"
type lightning-primitive-input-simple "Anxiety and stress - with s"
type input "Anxiety and stress - with s"
type lightning-primitive-input-simple "Anxiety and stress - with st"
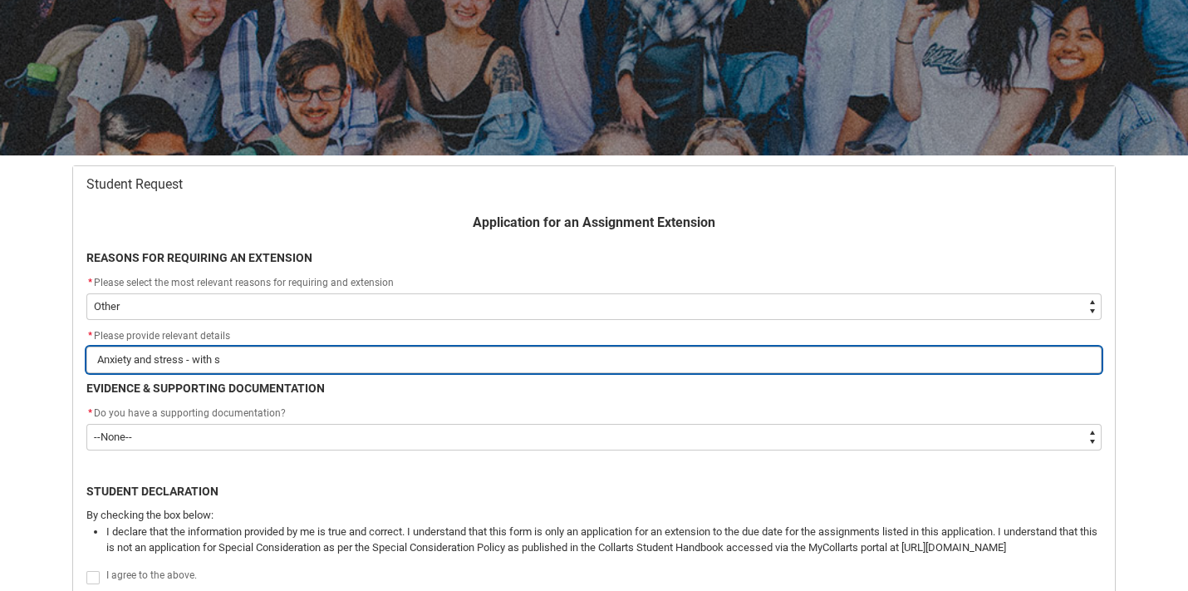
type input "Anxiety and stress - with st"
type lightning-primitive-input-simple "Anxiety and stress - with stu"
type input "Anxiety and stress - with stu"
type lightning-primitive-input-simple "Anxiety and stress - with stue"
type input "Anxiety and stress - with stue"
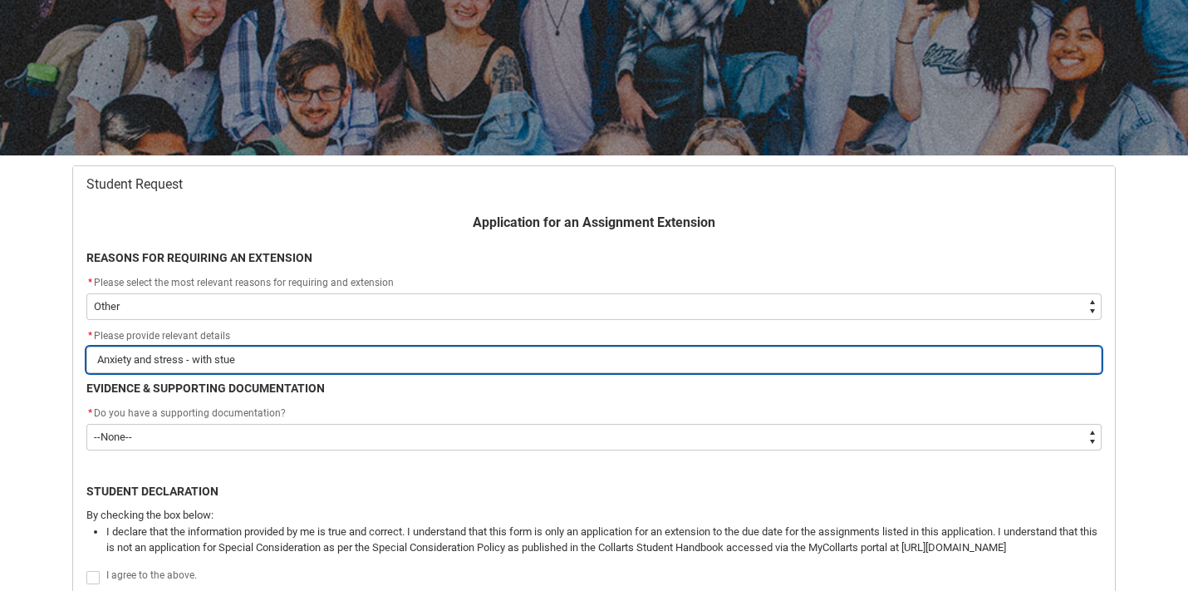
type lightning-primitive-input-simple "Anxiety and stress - with stu"
type input "Anxiety and stress - with stu"
type lightning-primitive-input-simple "Anxiety and stress - with stud"
type input "Anxiety and stress - with stud"
type lightning-primitive-input-simple "Anxiety and stress - with stude"
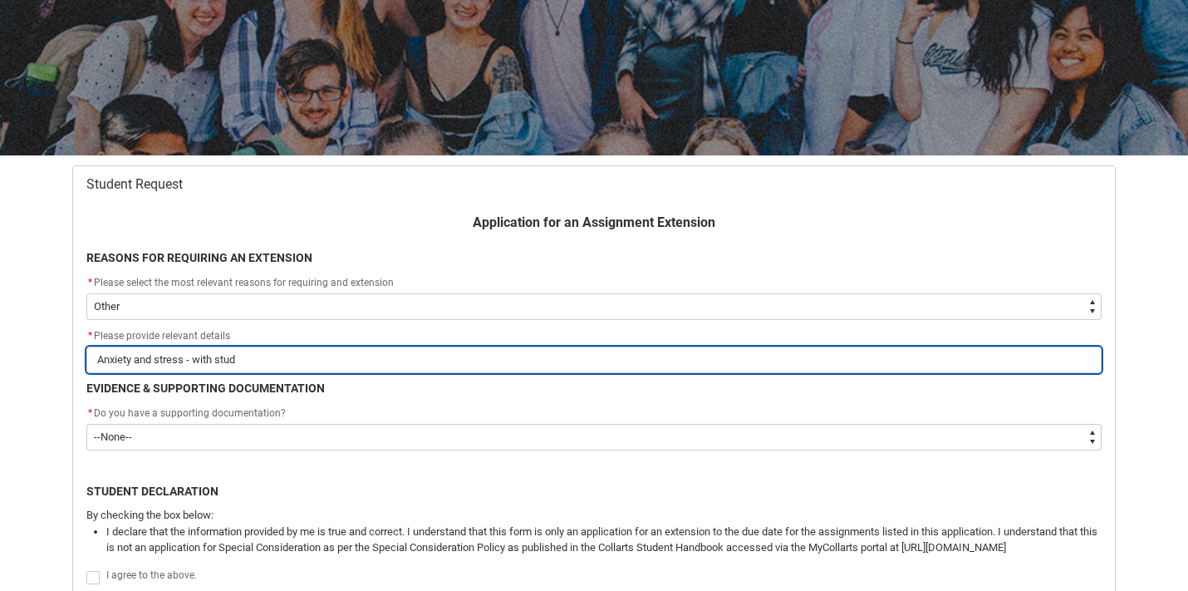
type input "Anxiety and stress - with stude"
type lightning-primitive-input-simple "Anxiety and stress - with studen"
type input "Anxiety and stress - with studen"
type lightning-primitive-input-simple "Anxiety and stress - with student"
type input "Anxiety and stress - with student"
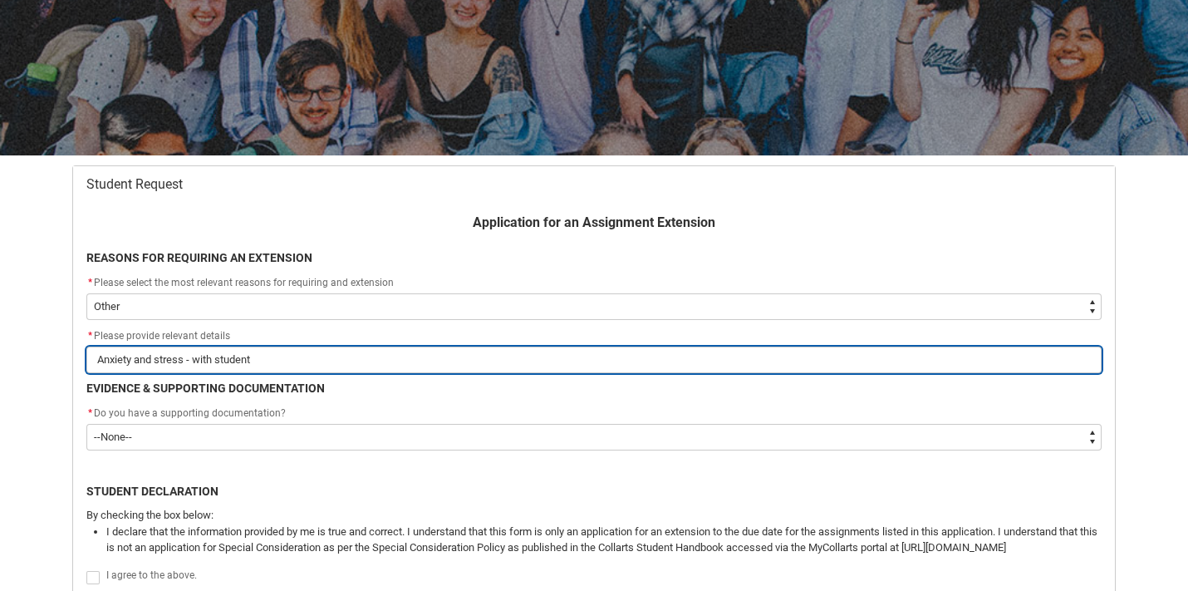
type lightning-primitive-input-simple "Anxiety and stress - with student"
type input "Anxiety and stress - with student"
type lightning-primitive-input-simple "Anxiety and stress - with student a"
type input "Anxiety and stress - with student a"
type lightning-primitive-input-simple "Anxiety and stress - with student ac"
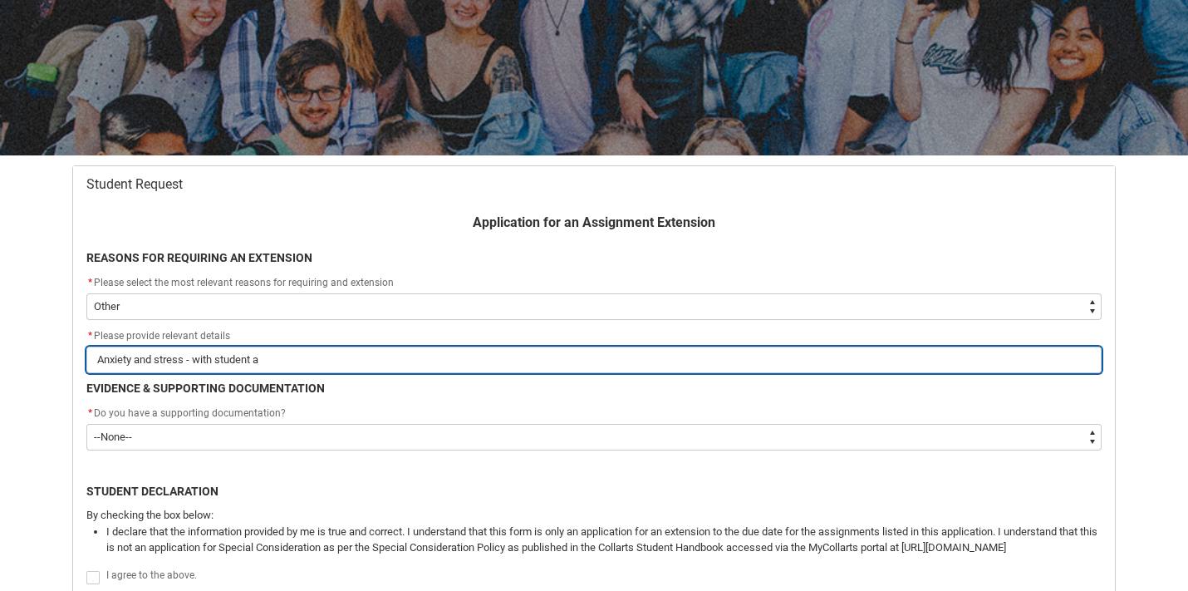
type input "Anxiety and stress - with student ac"
type lightning-primitive-input-simple "Anxiety and stress - with student acc"
type input "Anxiety and stress - with student acc"
type lightning-primitive-input-simple "Anxiety and stress - with student acce"
type input "Anxiety and stress - with student acce"
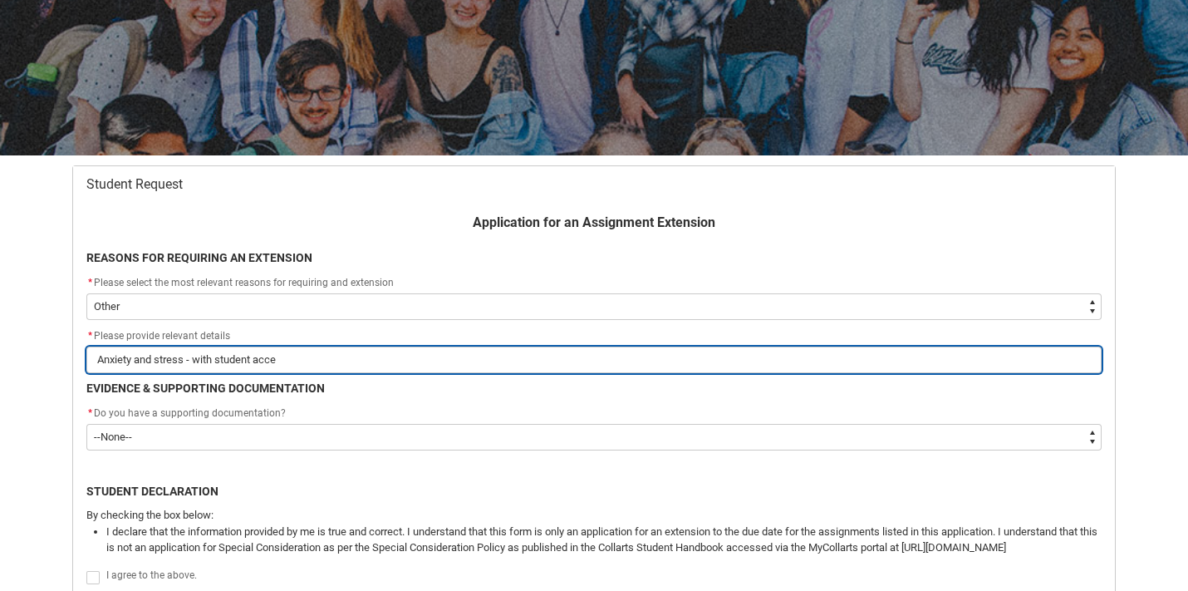
type lightning-primitive-input-simple "Anxiety and stress - with student acces"
type input "Anxiety and stress - with student acces"
type lightning-primitive-input-simple "Anxiety and stress - with student access"
type input "Anxiety and stress - with student access"
type lightning-primitive-input-simple "Anxiety and stress - with student access"
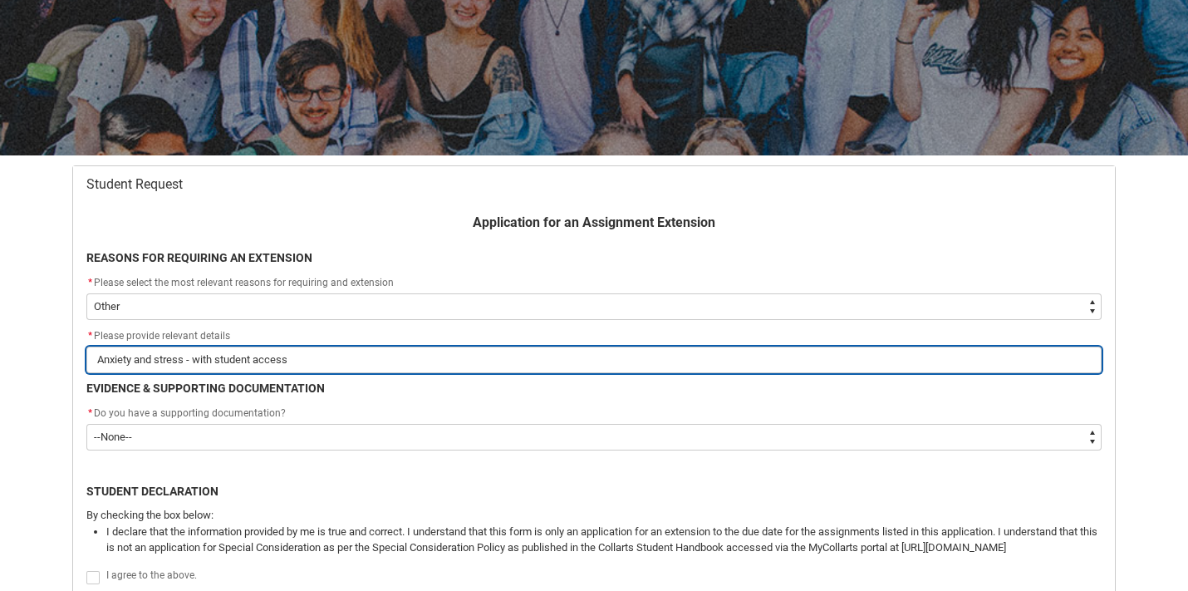
type input "Anxiety and stress - with student access"
type lightning-primitive-input-simple "Anxiety and stress - with student access p"
type input "Anxiety and stress - with student access p"
type lightning-primitive-input-simple "Anxiety and stress - with student access pl"
type input "Anxiety and stress - with student access pl"
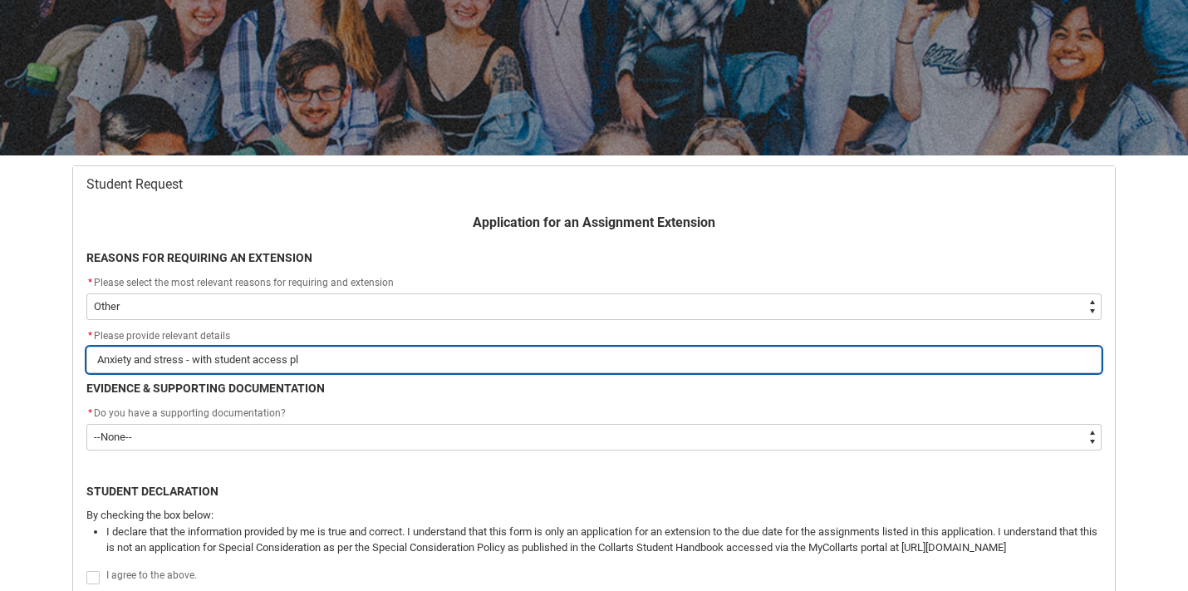
type lightning-primitive-input-simple "Anxiety and stress - with student access pla"
type input "Anxiety and stress - with student access pla"
type lightning-primitive-input-simple "Anxiety and stress - with student access plan"
type input "Anxiety and stress - with student access plan"
click at [184, 358] on input "Anxiety and stress - with student access plan" at bounding box center [593, 359] width 1015 height 27
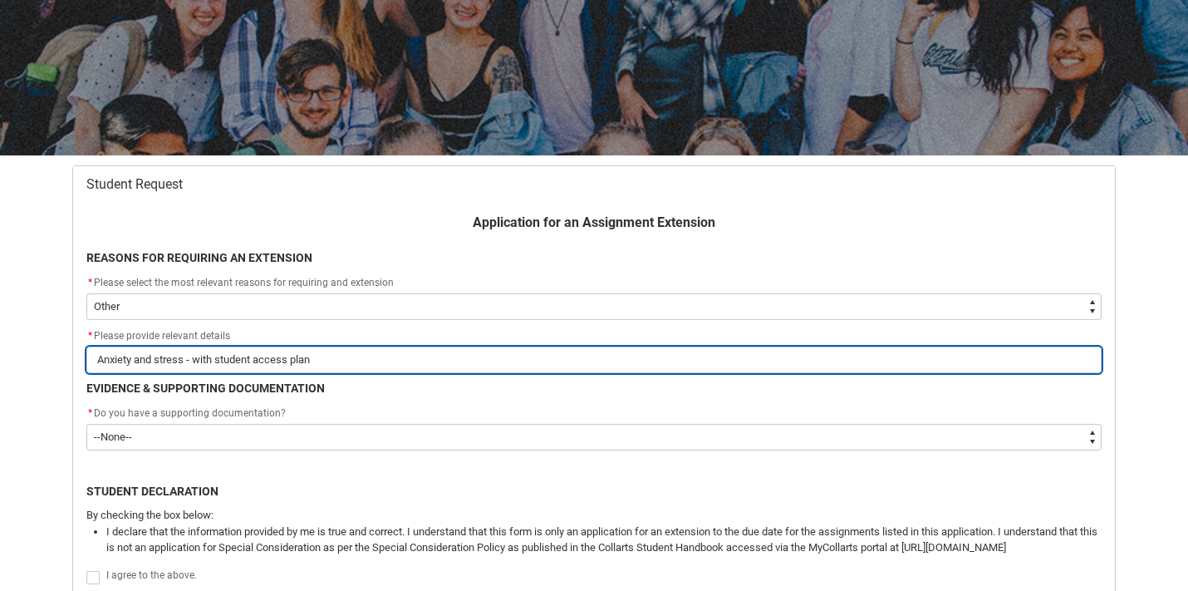
type lightning-primitive-input-simple "Anxiety and stress - with student access plan"
type input "Anxiety and stress - with student access plan"
type lightning-primitive-input-simple "Anxiety and stress d - with student access plan"
type input "Anxiety and stress d - with student access plan"
type lightning-primitive-input-simple "Anxiety and stress du - with student access plan"
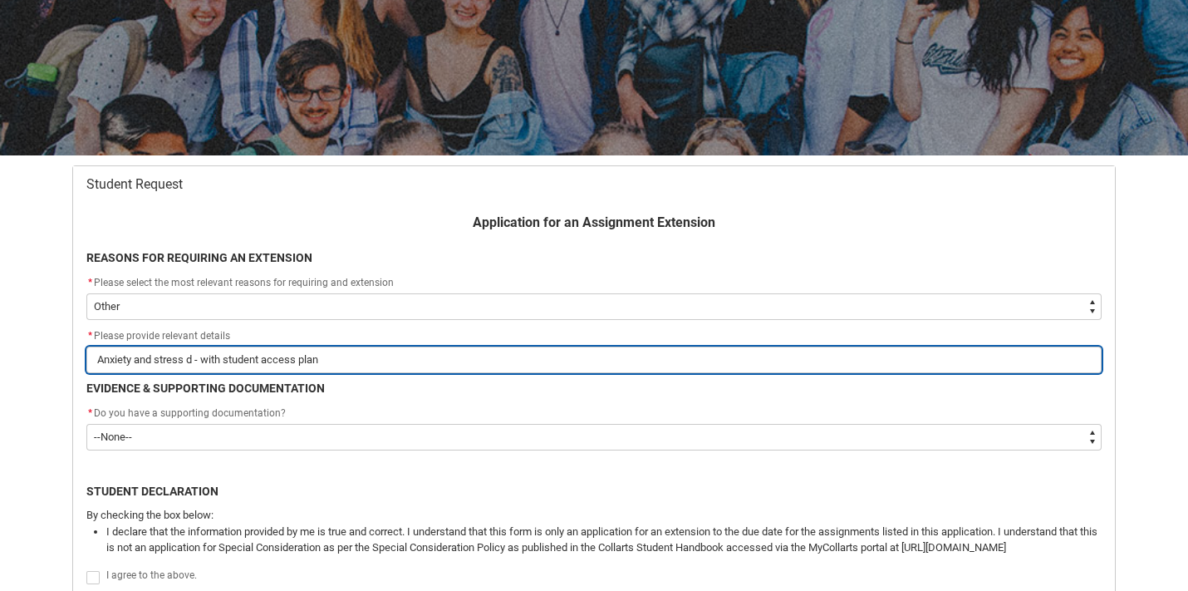
type input "Anxiety and stress du - with student access plan"
type lightning-primitive-input-simple "Anxiety and stress due - with student access plan"
type input "Anxiety and stress due - with student access plan"
type lightning-primitive-input-simple "Anxiety and stress due - with student access plan"
type input "Anxiety and stress due - with student access plan"
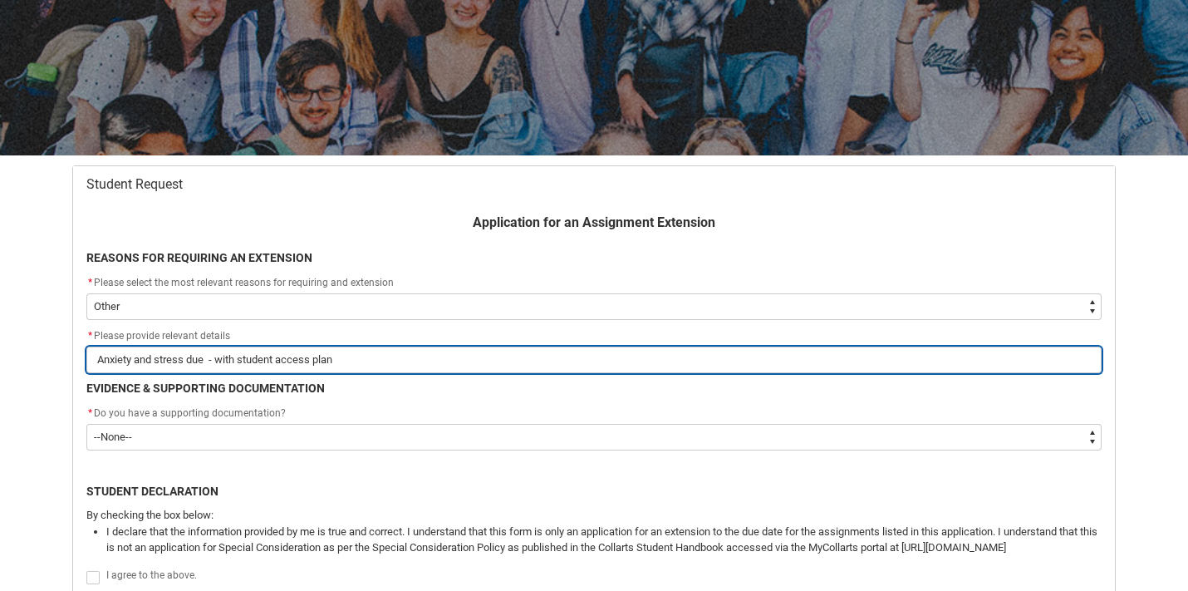
type lightning-primitive-input-simple "Anxiety and stress due t - with student access plan"
type input "Anxiety and stress due t - with student access plan"
type lightning-primitive-input-simple "Anxiety and stress due to - with student access plan"
type input "Anxiety and stress due to - with student access plan"
type lightning-primitive-input-simple "Anxiety and stress due to - with student access plan"
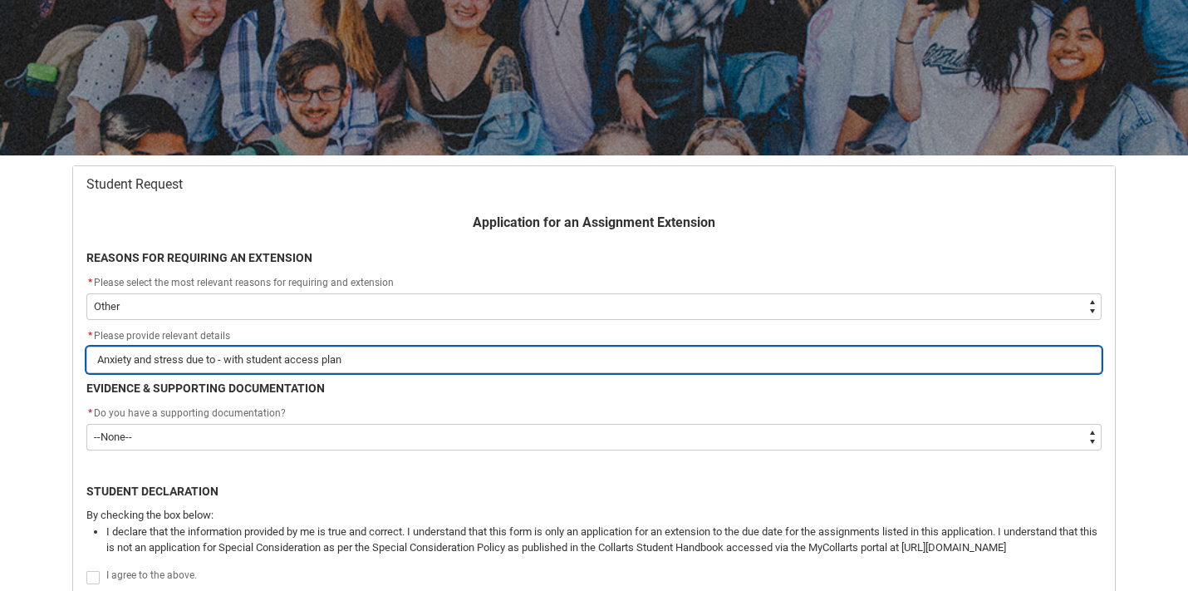
type input "Anxiety and stress due to - with student access plan"
type lightning-primitive-input-simple "Anxiety and stress due to p - with student access plan"
type input "Anxiety and stress due to p - with student access plan"
type lightning-primitive-input-simple "Anxiety and stress due to pe - with student access plan"
type input "Anxiety and stress due to pe - with student access plan"
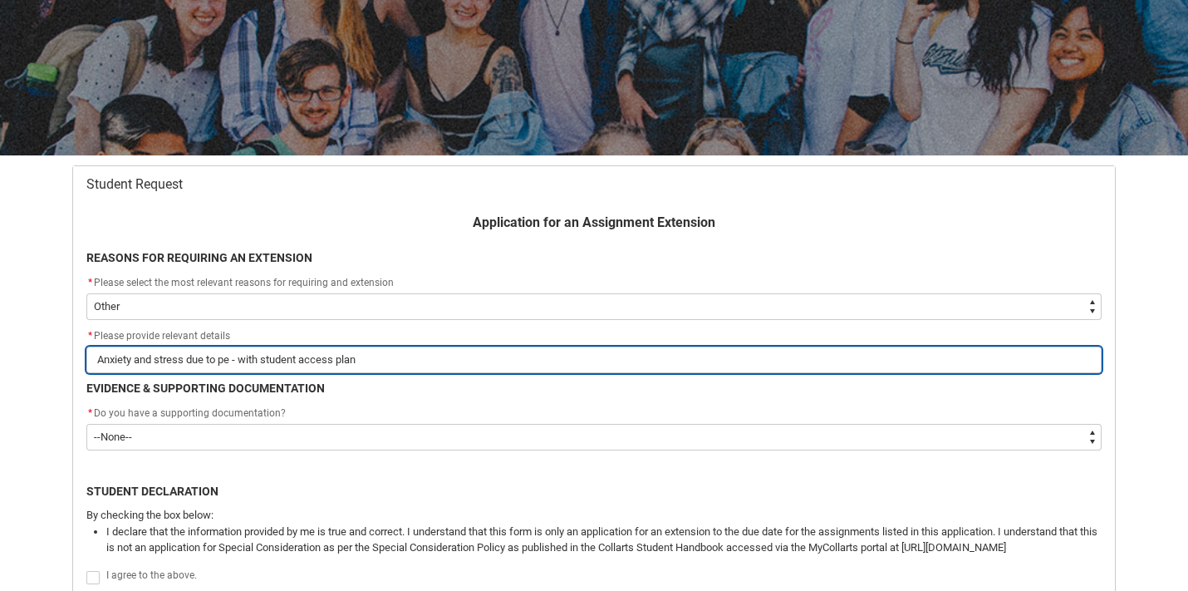
type lightning-primitive-input-simple "Anxiety and stress due to per - with student access plan"
type input "Anxiety and stress due to per - with student access plan"
type lightning-primitive-input-simple "Anxiety and stress due to pers - with student access plan"
type input "Anxiety and stress due to pers - with student access plan"
type lightning-primitive-input-simple "Anxiety and stress due to perso - with student access plan"
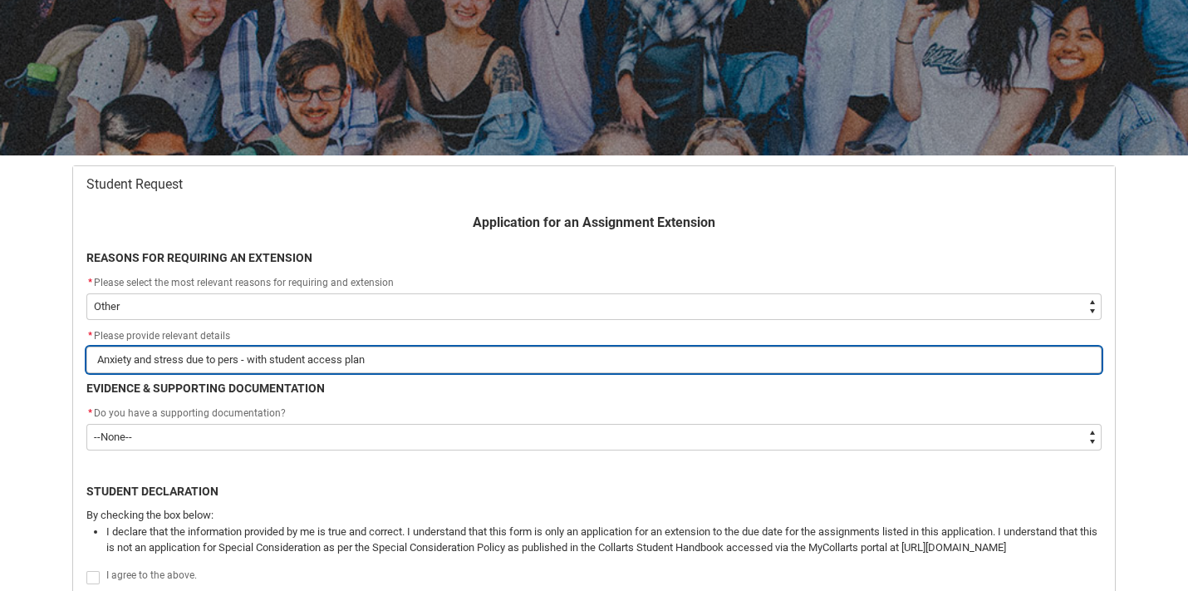
type input "Anxiety and stress due to perso - with student access plan"
type lightning-primitive-input-simple "Anxiety and stress due to person - with student access plan"
type input "Anxiety and stress due to person - with student access plan"
type lightning-primitive-input-simple "Anxiety and stress due to persona - with student access plan"
type input "Anxiety and stress due to persona - with student access plan"
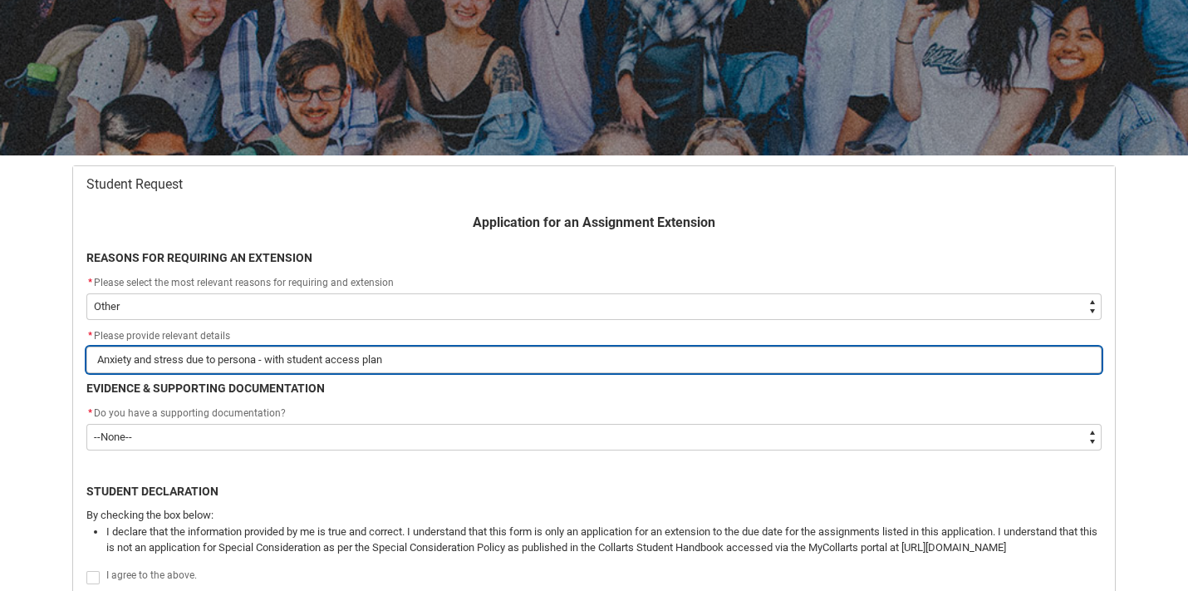
type lightning-primitive-input-simple "Anxiety and stress due to personal - with student access plan"
type input "Anxiety and stress due to personal - with student access plan"
type lightning-primitive-input-simple "Anxiety and stress due to personal - with student access plan"
type input "Anxiety and stress due to personal - with student access plan"
type lightning-primitive-input-simple "Anxiety and stress due to personal s - with student access plan"
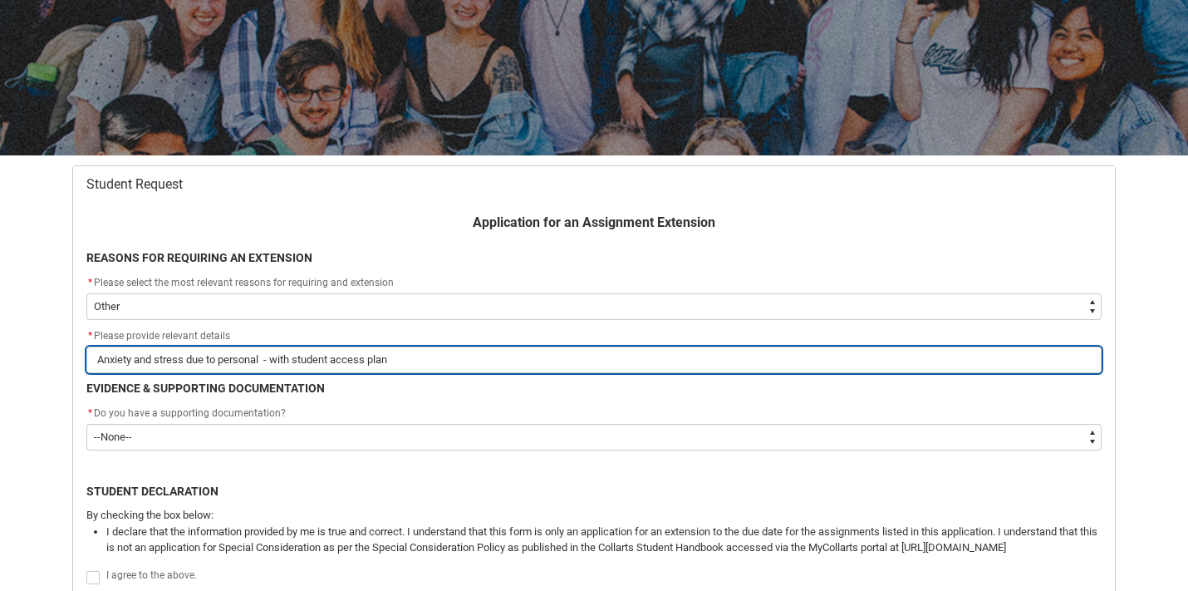
type input "Anxiety and stress due to personal s - with student access plan"
type lightning-primitive-input-simple "Anxiety and stress due to personal si - with student access plan"
type input "Anxiety and stress due to personal si - with student access plan"
type lightning-primitive-input-simple "Anxiety and stress due to personal sit - with student access plan"
type input "Anxiety and stress due to personal sit - with student access plan"
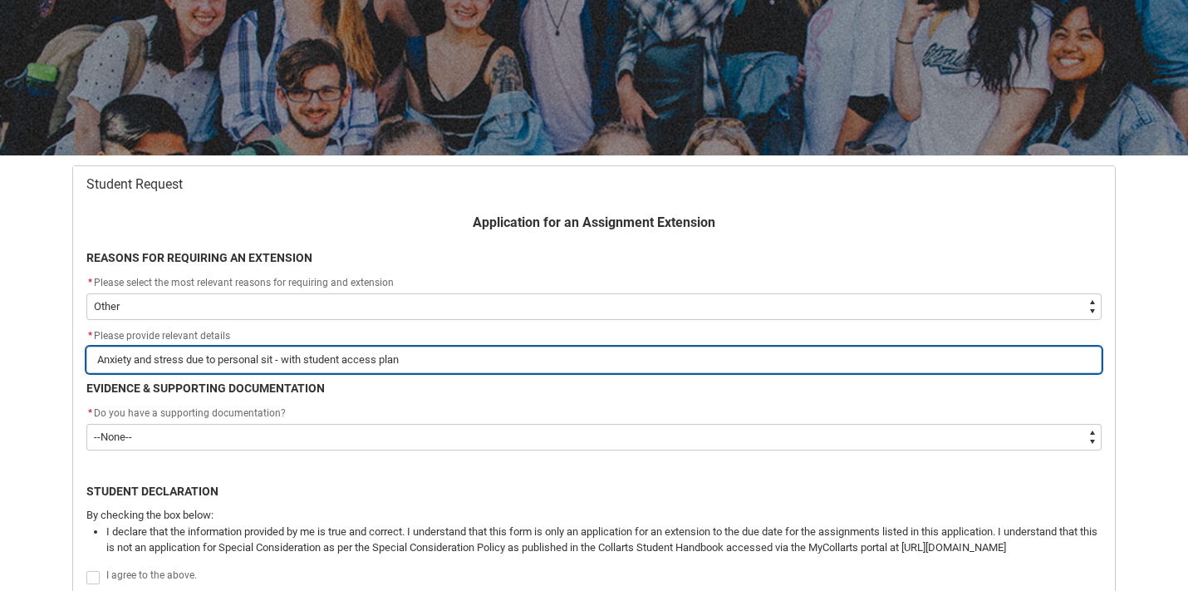
type lightning-primitive-input-simple "Anxiety and stress due to personal situ - with student access plan"
type input "Anxiety and stress due to personal situ - with student access plan"
type lightning-primitive-input-simple "Anxiety and stress due to personal situa - with student access plan"
type input "Anxiety and stress due to personal situa - with student access plan"
type lightning-primitive-input-simple "Anxiety and stress due to personal situat - with student access plan"
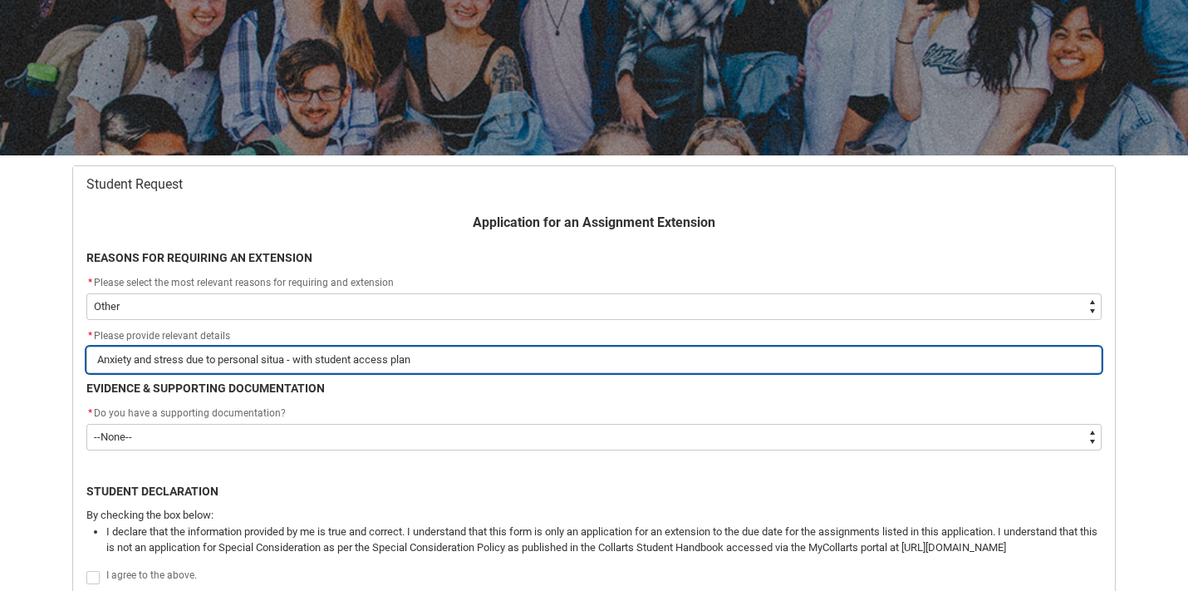
type input "Anxiety and stress due to personal situat - with student access plan"
type lightning-primitive-input-simple "Anxiety and stress due to personal situati - with student access plan"
type input "Anxiety and stress due to personal situati - with student access plan"
type lightning-primitive-input-simple "Anxiety and stress due to personal situatio - with student access plan"
type input "Anxiety and stress due to personal situatio - with student access plan"
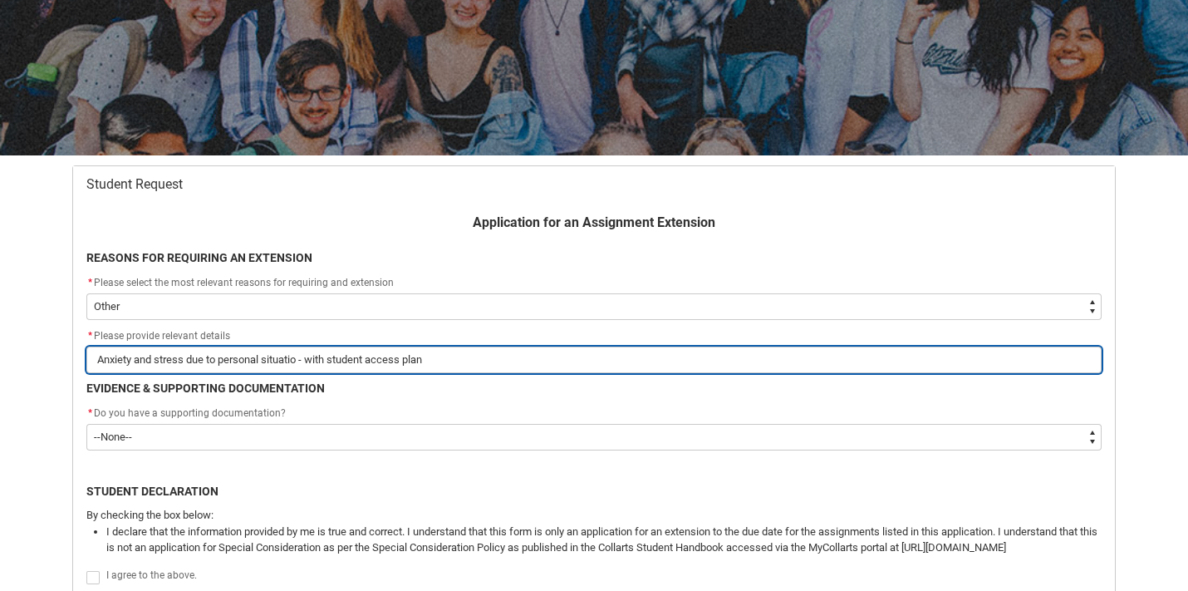
type lightning-primitive-input-simple "Anxiety and stress due to personal situation - with student access plan"
type input "Anxiety and stress due to personal situation - with student access plan"
type lightning-primitive-input-simple "Anxiety and stress due to personal situation - with student access plan"
type input "Anxiety and stress due to personal situation - with student access plan"
type lightning-primitive-input-simple "Anxiety and stress due to personal situation a - with student access plan"
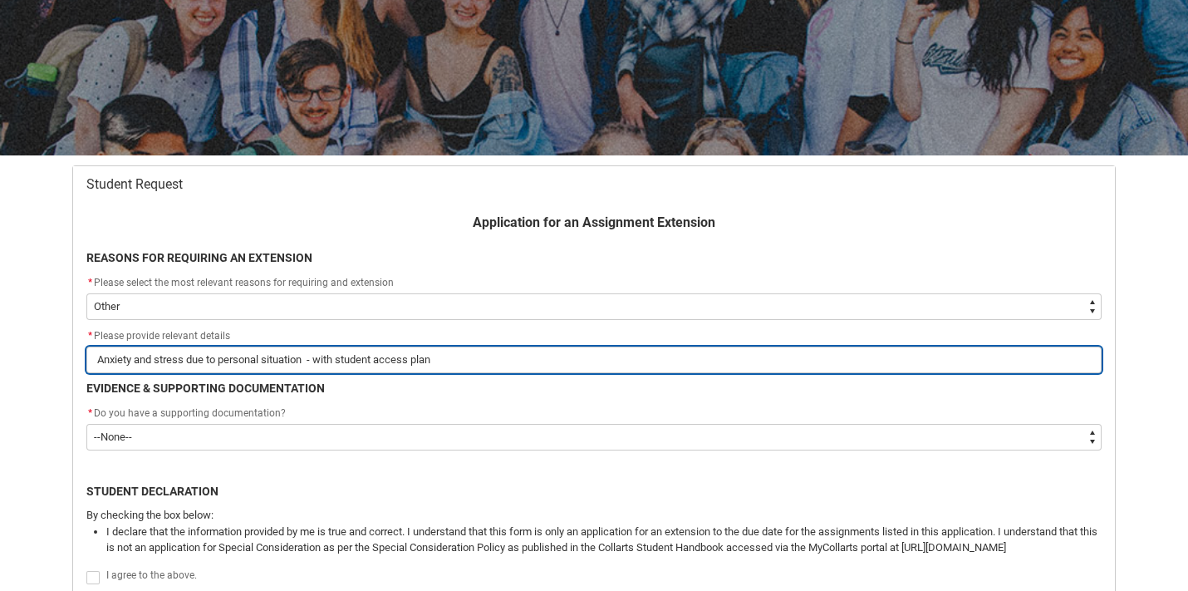
type input "Anxiety and stress due to personal situation a - with student access plan"
type lightning-primitive-input-simple "Anxiety and stress due to personal situation at - with student access plan"
type input "Anxiety and stress due to personal situation at - with student access plan"
type lightning-primitive-input-simple "Anxiety and stress due to personal situation at - with student access plan"
type input "Anxiety and stress due to personal situation at - with student access plan"
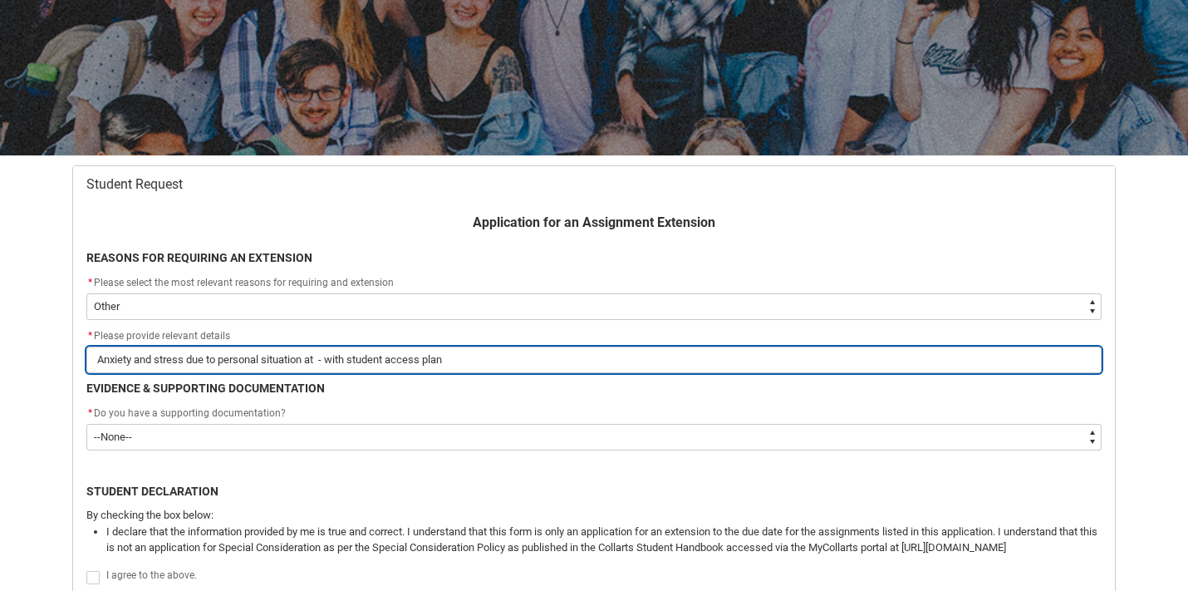
type lightning-primitive-input-simple "Anxiety and stress due to personal situation at h - with student access plan"
type input "Anxiety and stress due to personal situation at h - with student access plan"
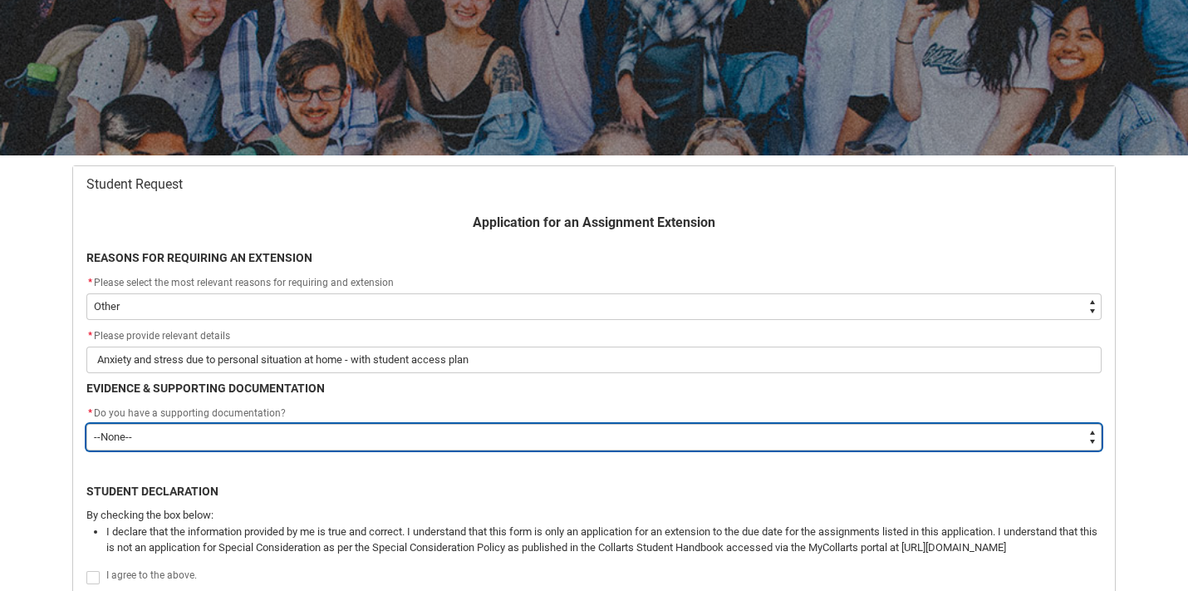
click at [345, 434] on select "--None-- Yes No" at bounding box center [593, 437] width 1015 height 27
click at [86, 424] on select "--None-- Yes No" at bounding box center [593, 437] width 1015 height 27
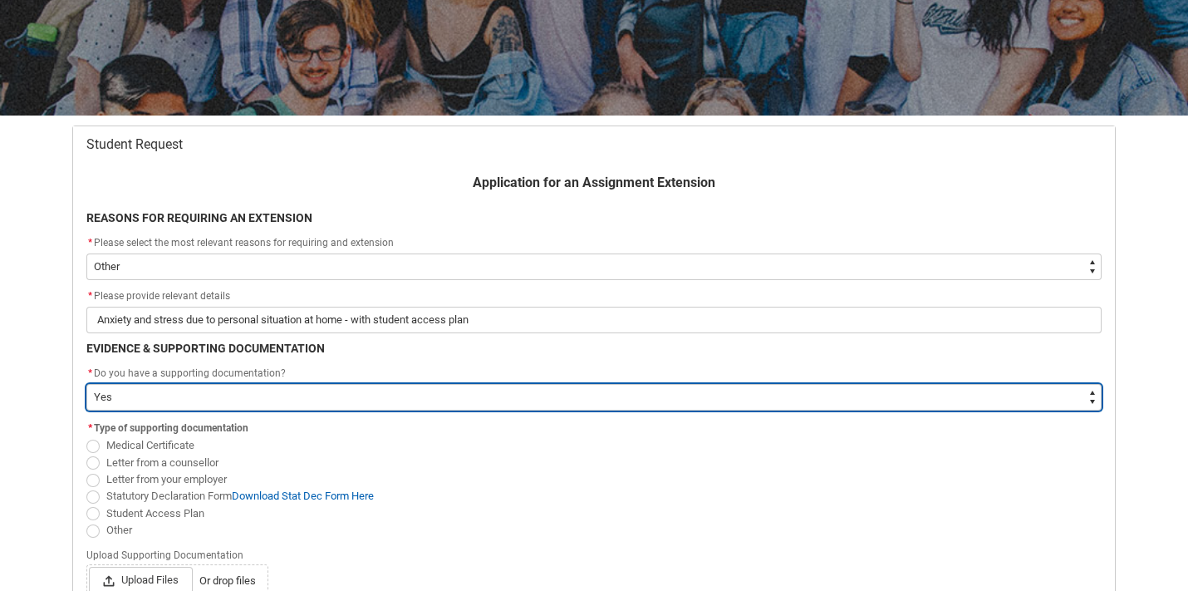
scroll to position [219, 0]
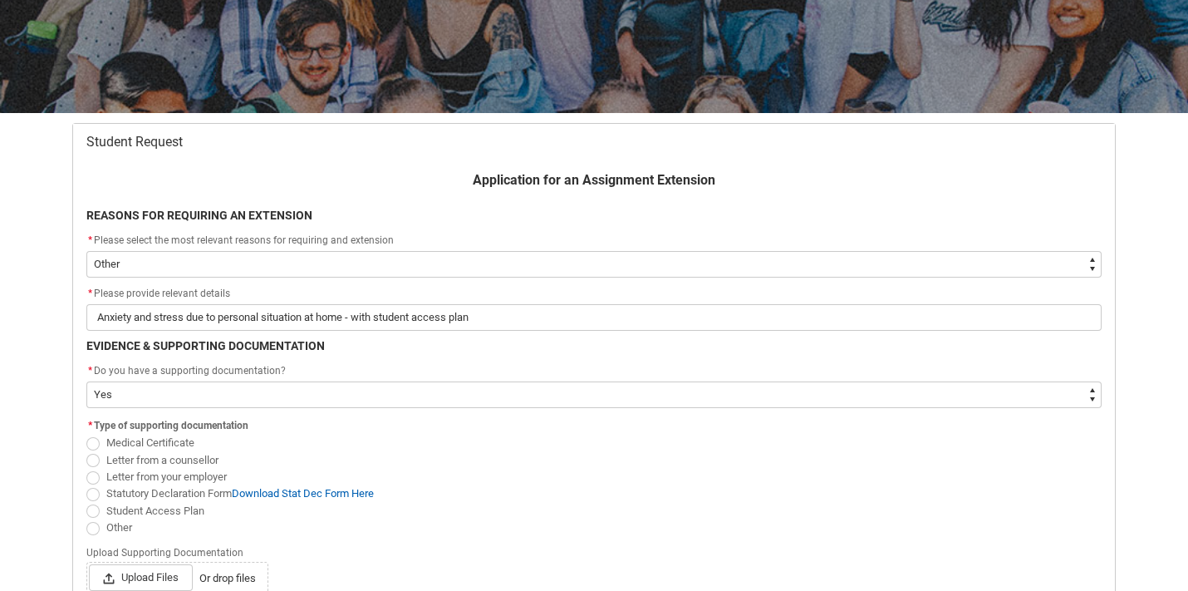
click at [93, 512] on span "Redu_Student_Request flow" at bounding box center [92, 510] width 13 height 13
click at [86, 502] on input "Student Access Plan" at bounding box center [86, 501] width 1 height 1
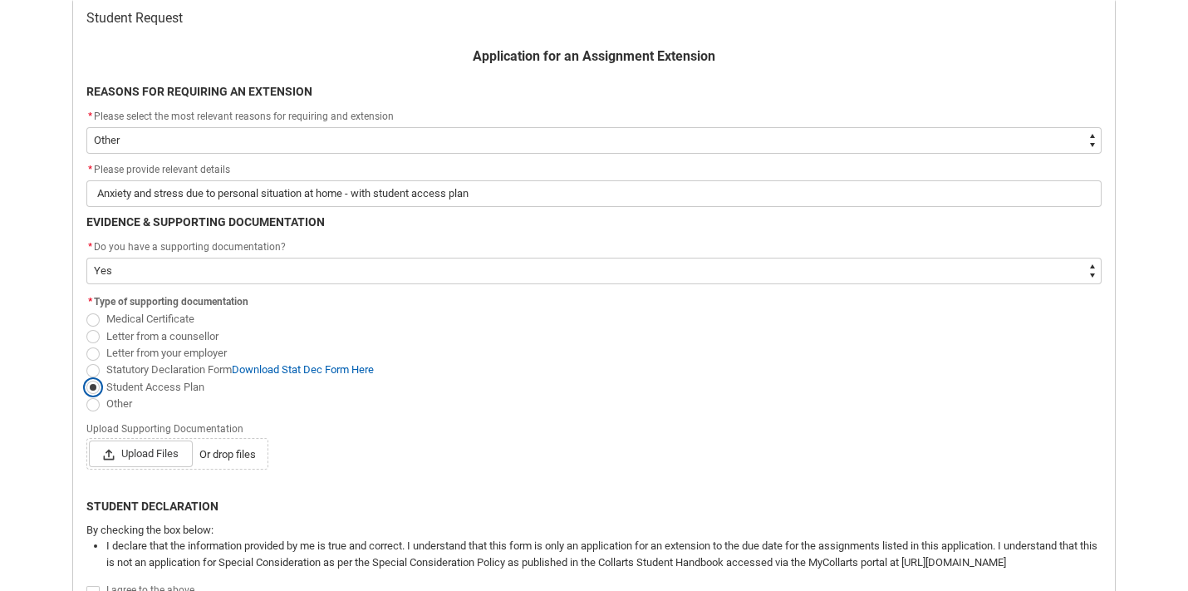
scroll to position [346, 0]
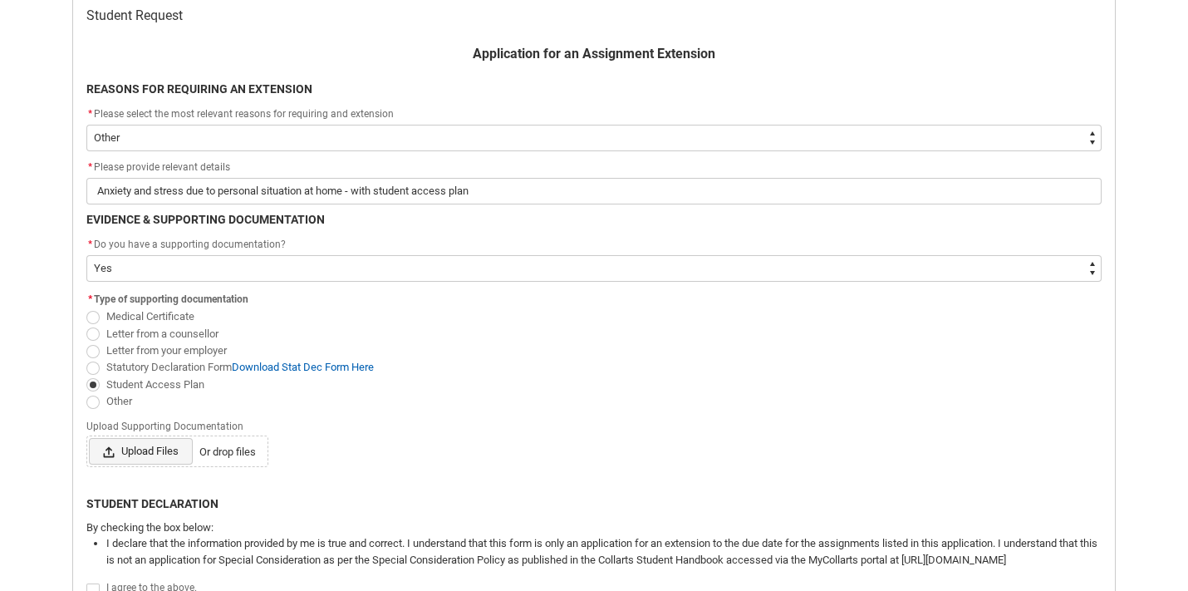
click at [140, 454] on span "Upload Files" at bounding box center [141, 451] width 104 height 27
click at [89, 438] on input "Upload Files Or drop files" at bounding box center [88, 437] width 1 height 1
click at [235, 449] on span "Or drop files" at bounding box center [227, 452] width 56 height 17
click at [89, 438] on input "Upload Files Or drop files" at bounding box center [88, 437] width 1 height 1
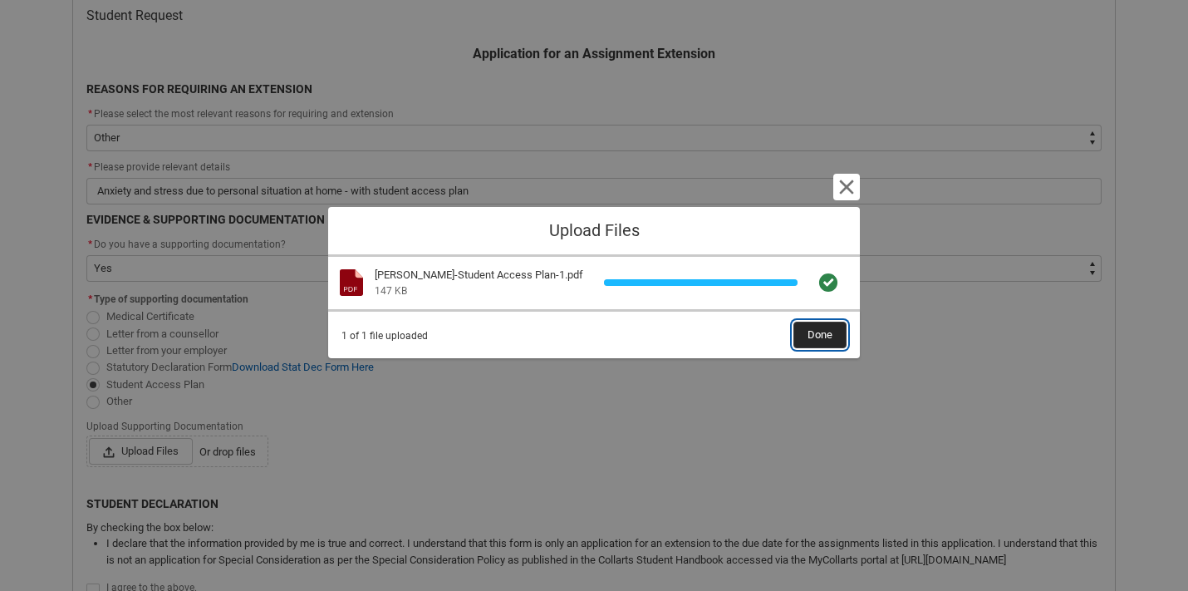
click at [828, 338] on span "Done" at bounding box center [820, 334] width 25 height 25
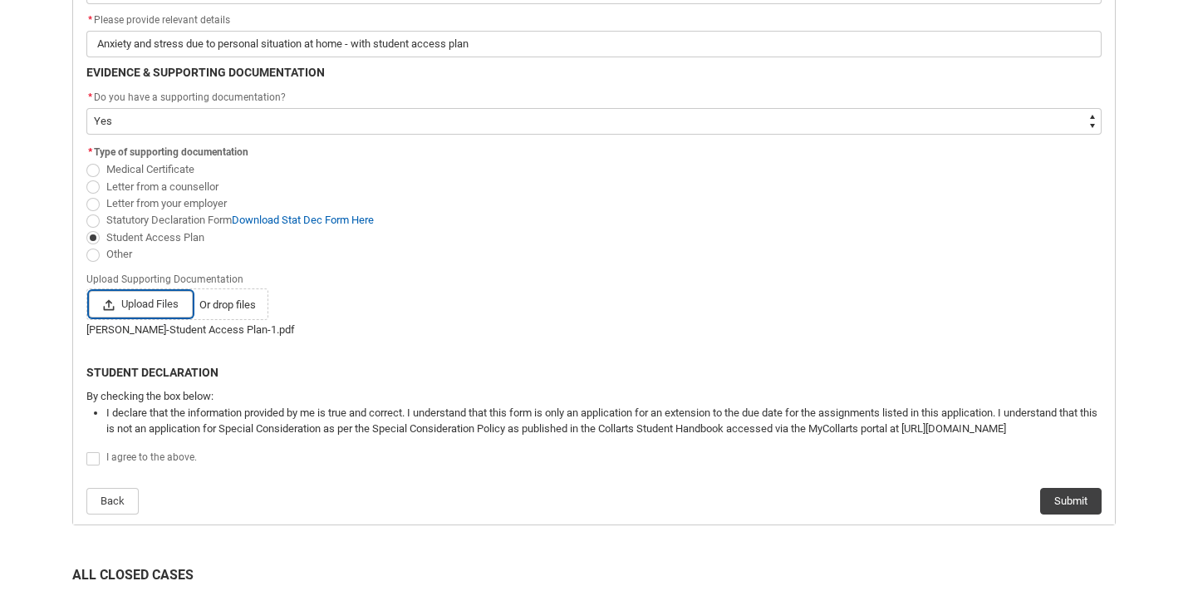
scroll to position [493, 0]
click at [88, 454] on span "Redu_Student_Request flow" at bounding box center [92, 457] width 13 height 13
click at [86, 449] on input "Redu_Student_Request flow" at bounding box center [86, 449] width 1 height 1
click at [1068, 502] on button "Submit" at bounding box center [1070, 500] width 61 height 27
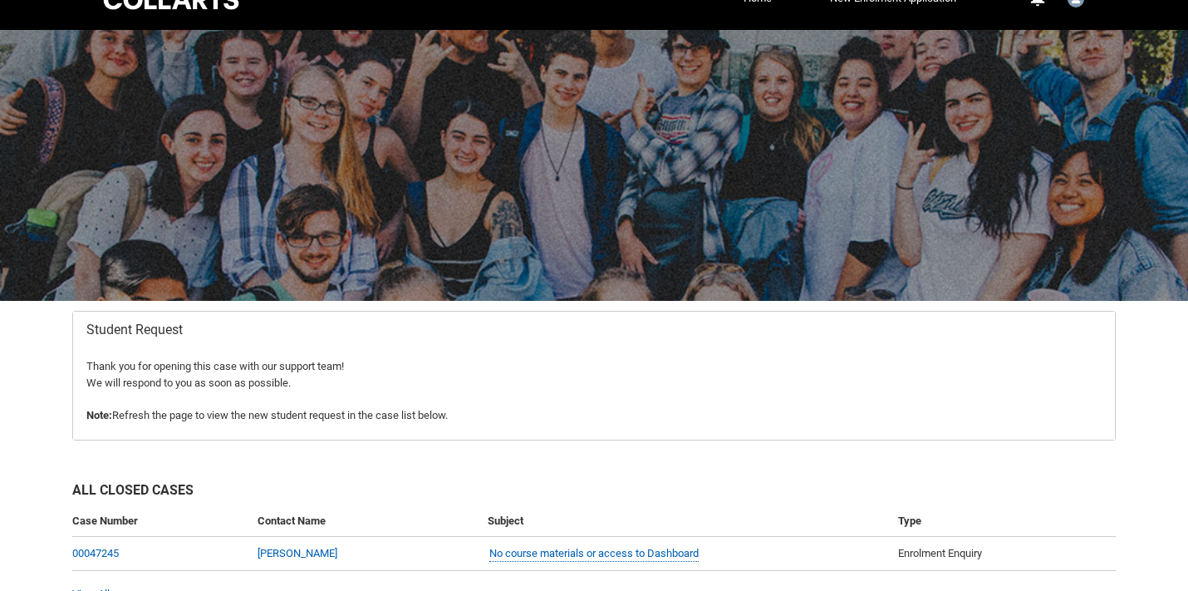
scroll to position [0, 0]
